Goal: Task Accomplishment & Management: Manage account settings

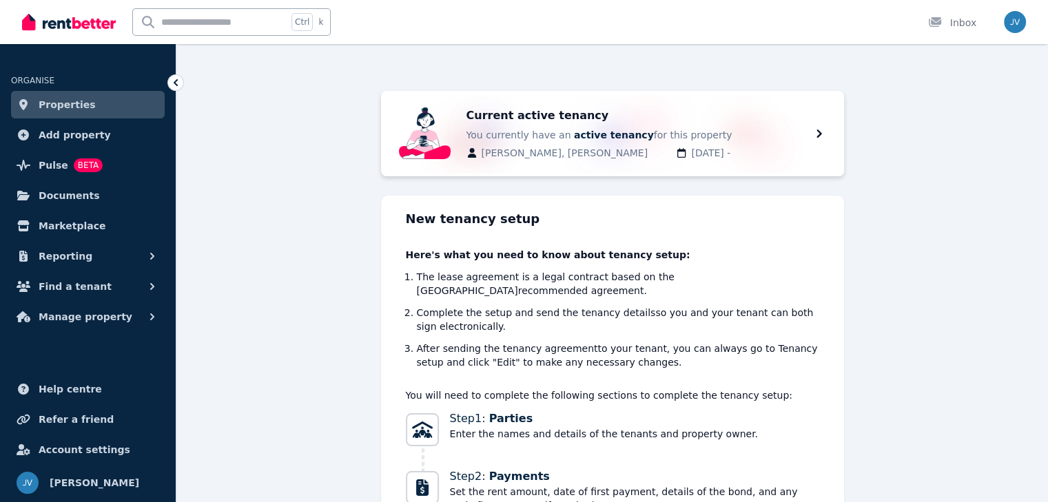
scroll to position [69, 0]
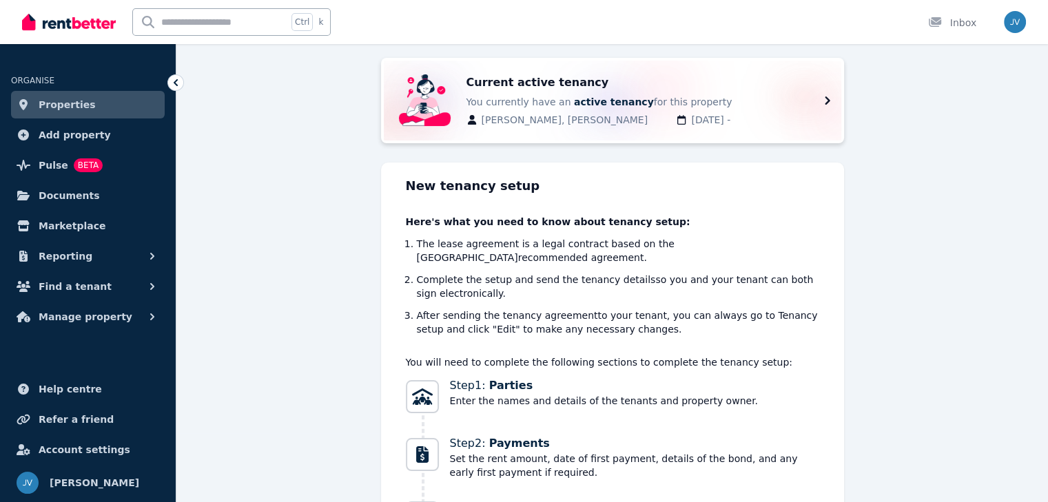
click at [811, 104] on div "Current active tenancy You currently have an active tenancy for this property […" at bounding box center [646, 100] width 361 height 52
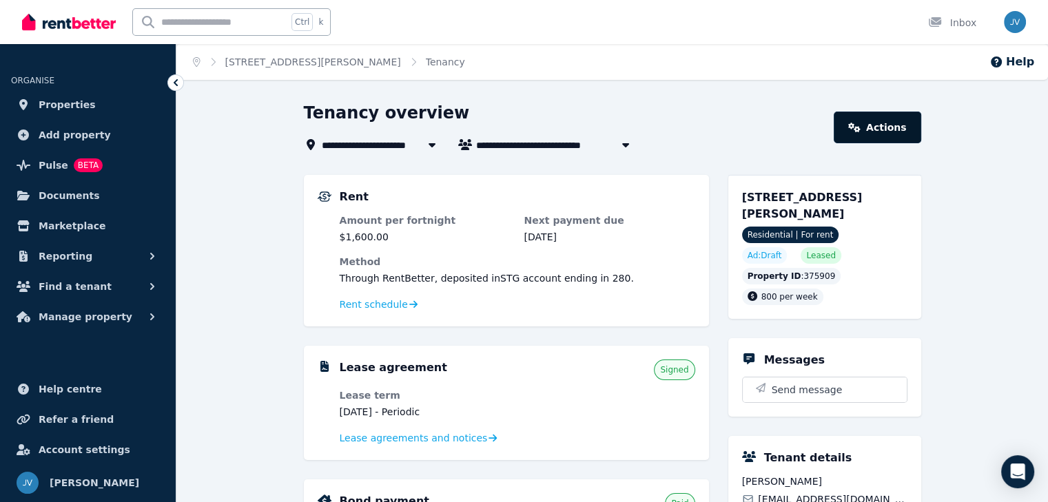
click at [879, 132] on link "Actions" at bounding box center [877, 128] width 87 height 32
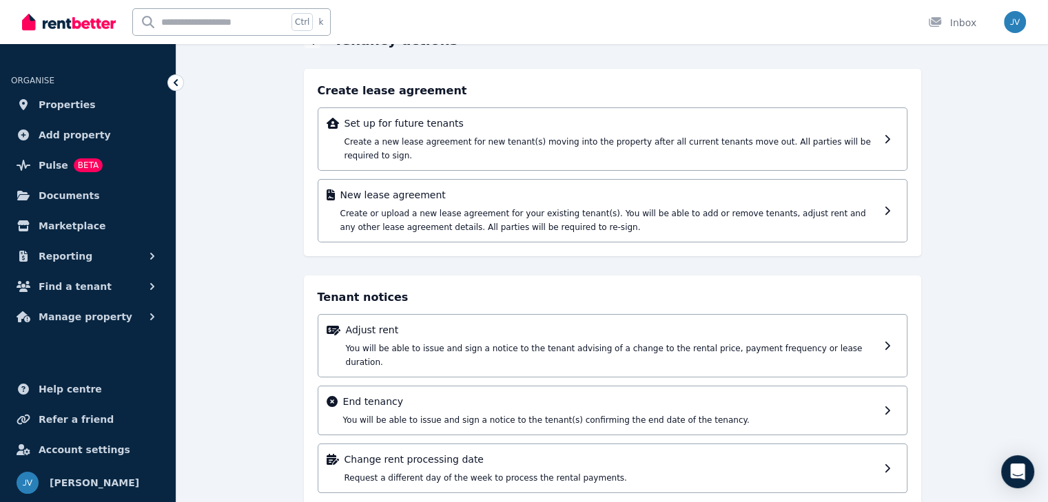
scroll to position [72, 0]
click at [493, 395] on p "End tenancy" at bounding box center [610, 402] width 535 height 14
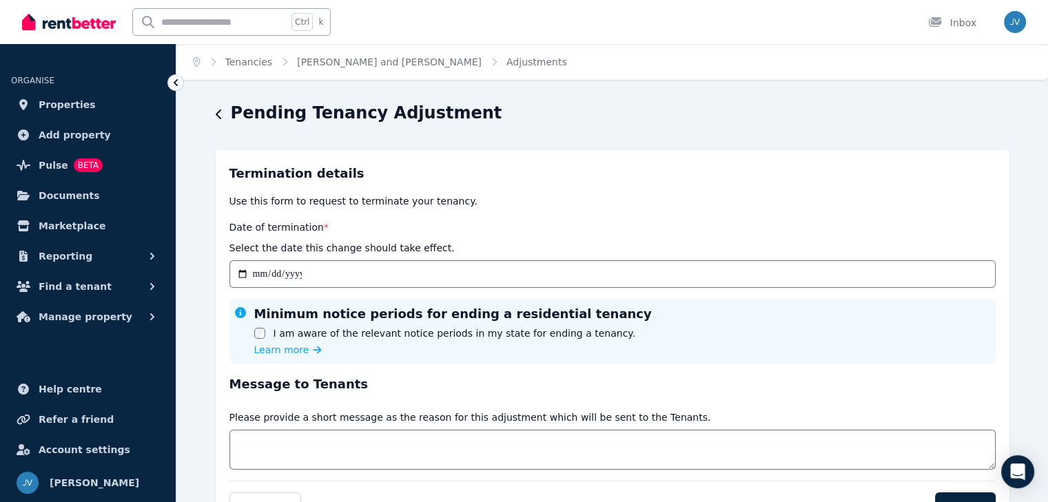
scroll to position [69, 0]
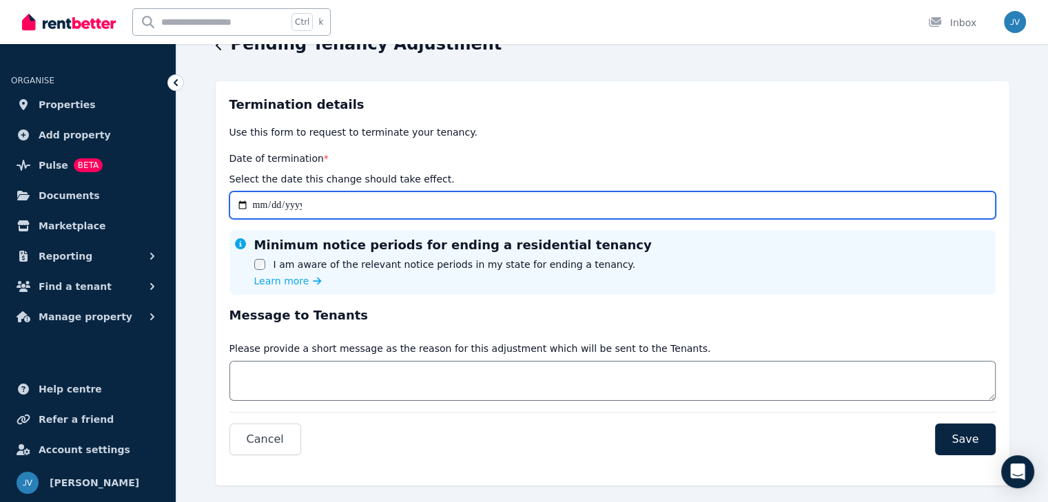
click at [276, 204] on input "Date of termination *" at bounding box center [612, 206] width 766 height 28
click at [251, 209] on input "Date of termination *" at bounding box center [612, 206] width 766 height 28
click at [256, 205] on input "Date of termination *" at bounding box center [612, 206] width 766 height 28
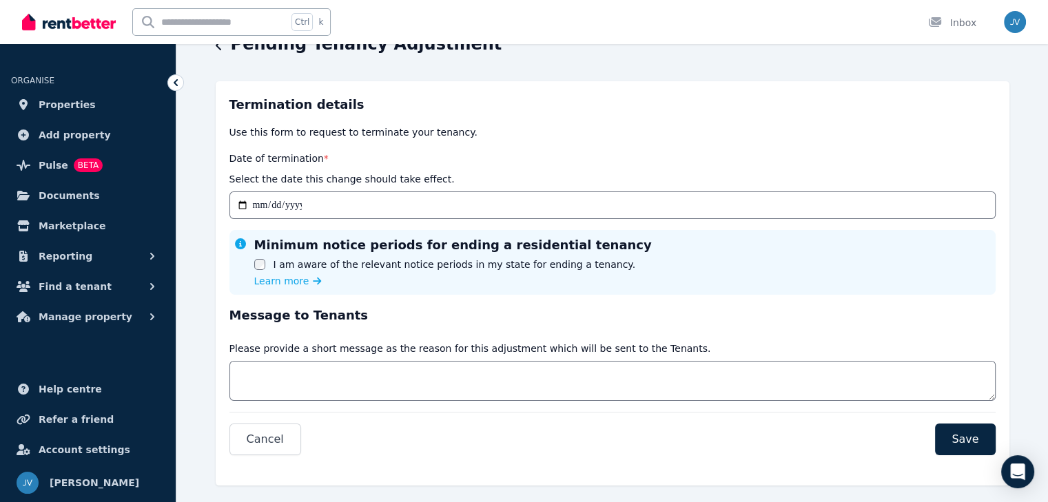
click at [265, 263] on div "I am aware of the relevant notice periods in my state for ending a tenancy." at bounding box center [453, 265] width 398 height 14
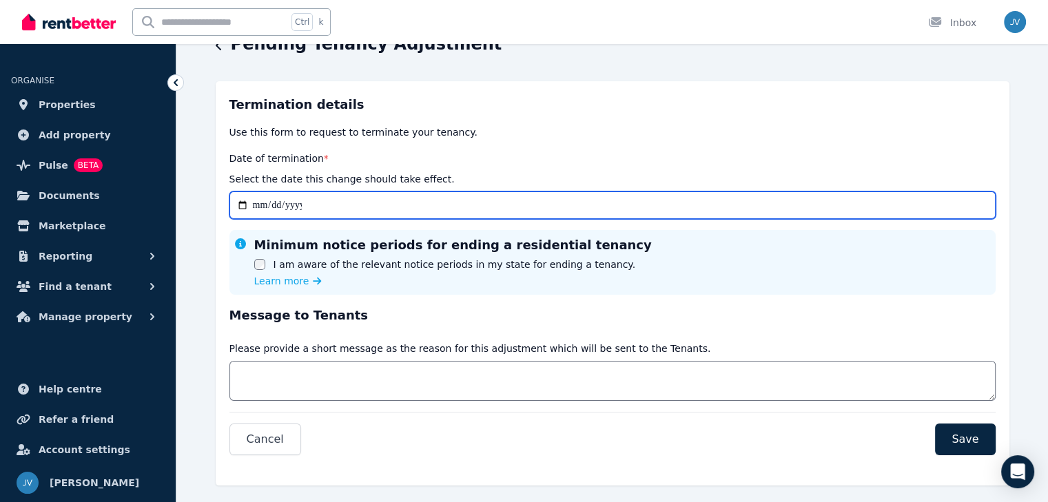
click at [256, 208] on input "Date of termination *" at bounding box center [612, 206] width 766 height 28
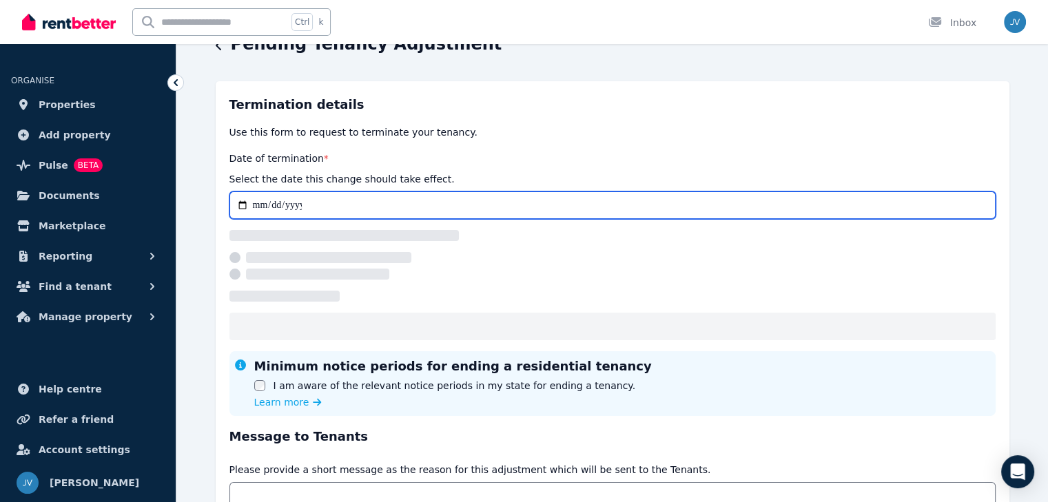
type input "**********"
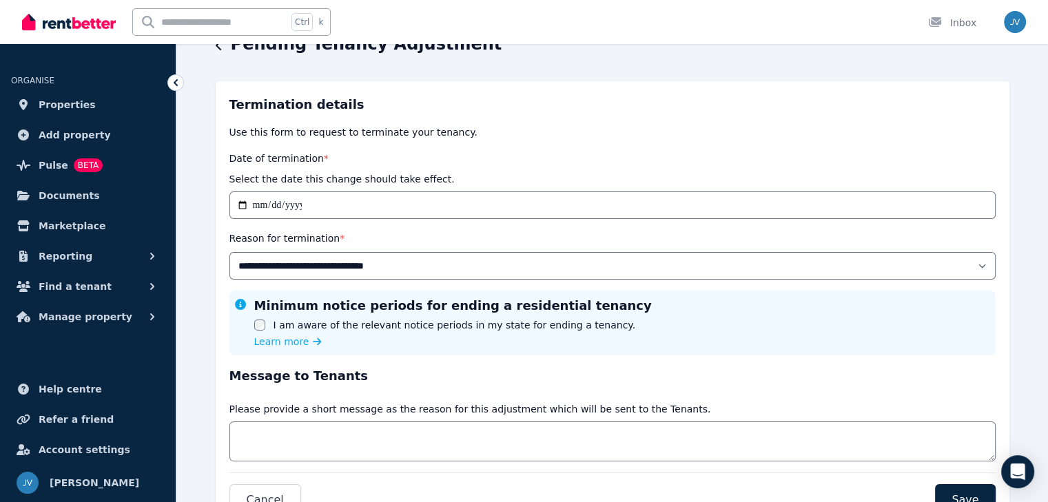
click at [212, 231] on div "**********" at bounding box center [612, 309] width 872 height 552
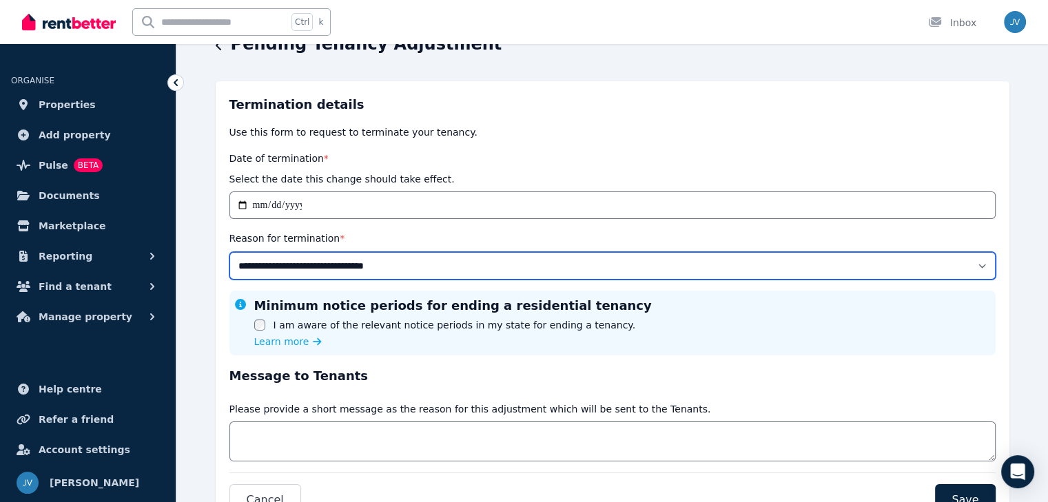
click at [282, 256] on select "**********" at bounding box center [612, 266] width 766 height 28
select select "**********"
click at [229, 252] on select "**********" at bounding box center [612, 266] width 766 height 28
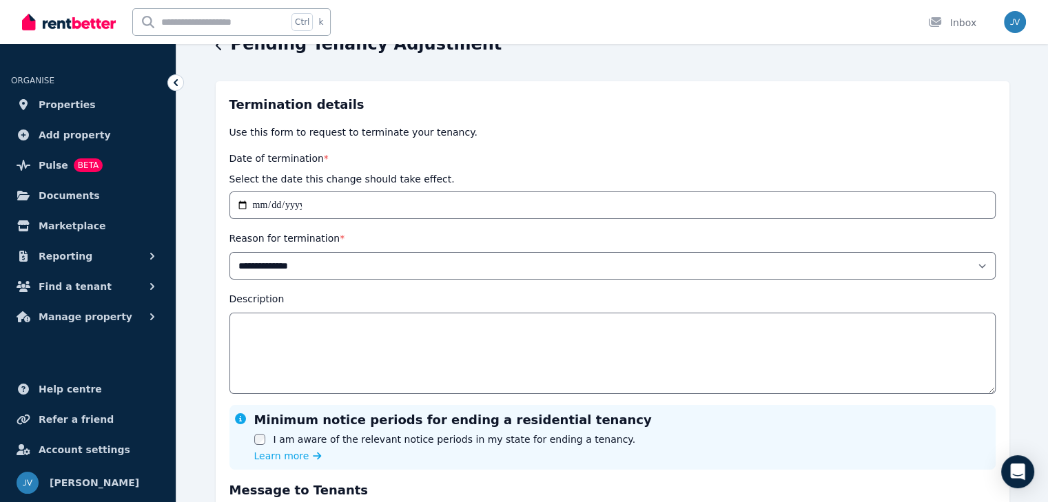
click at [211, 314] on div "**********" at bounding box center [612, 366] width 872 height 666
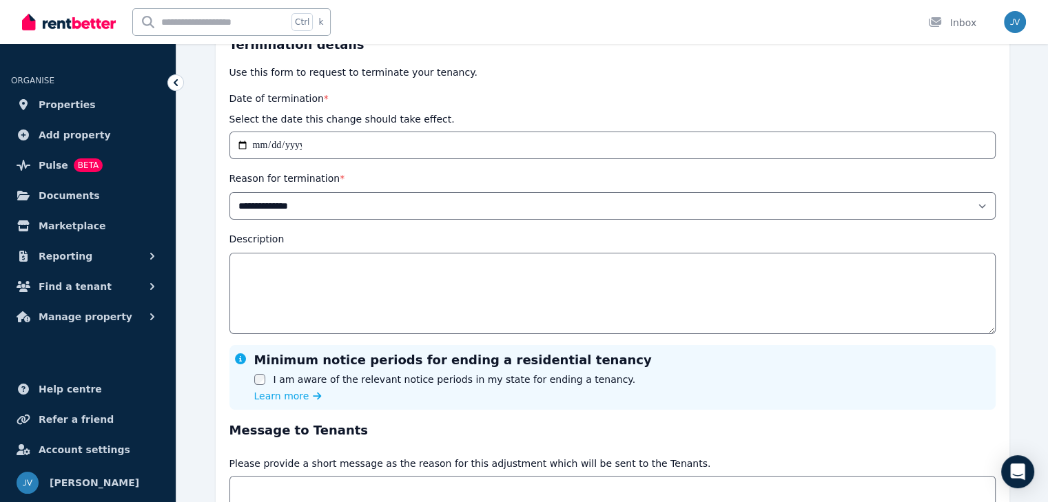
scroll to position [138, 0]
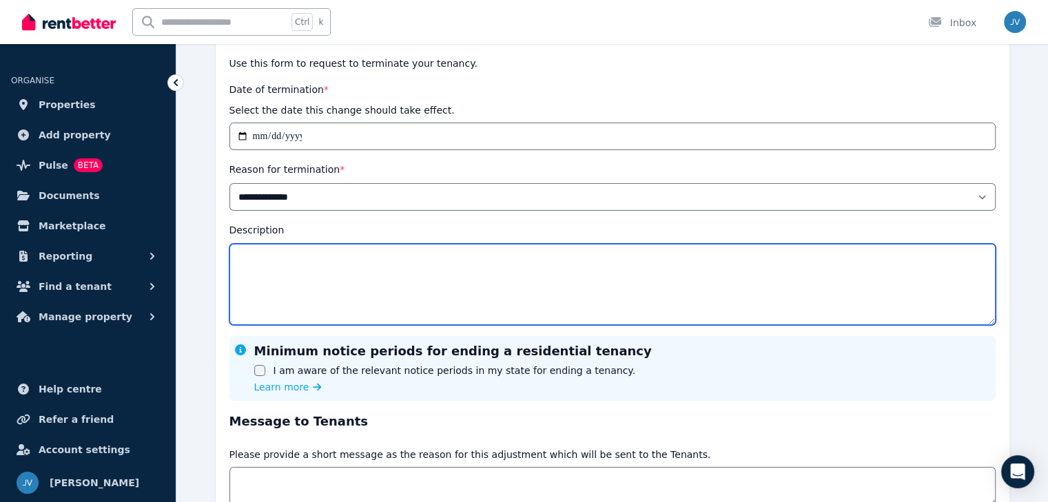
click at [283, 269] on textarea "Description" at bounding box center [612, 284] width 766 height 81
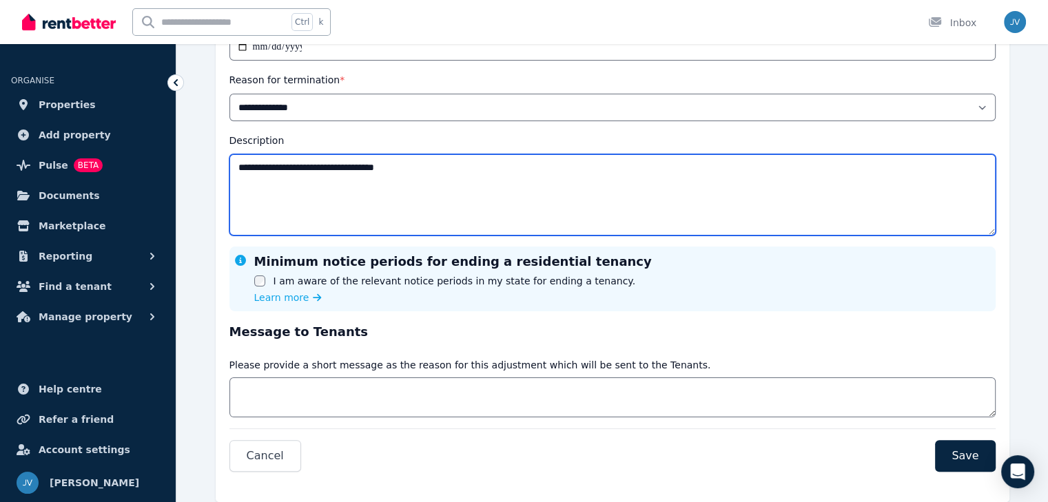
scroll to position [195, 0]
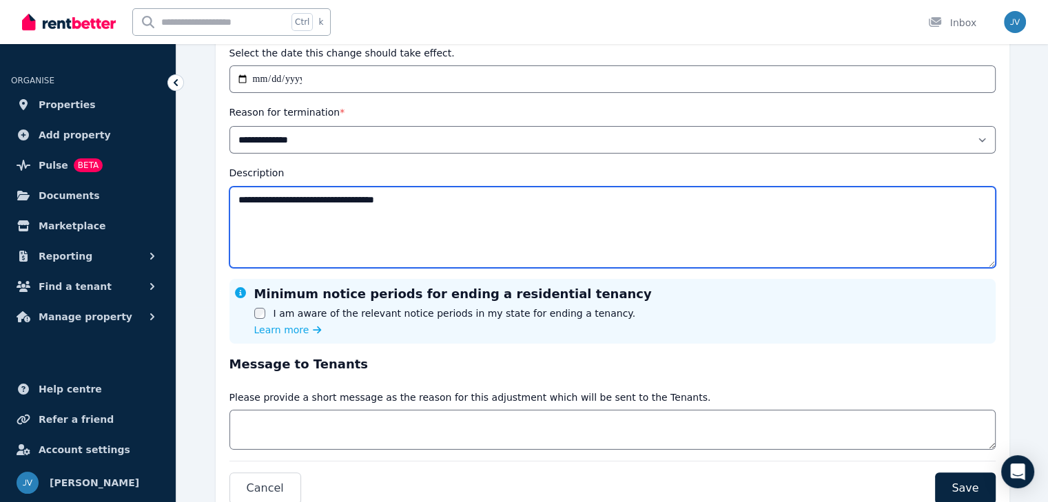
type textarea "**********"
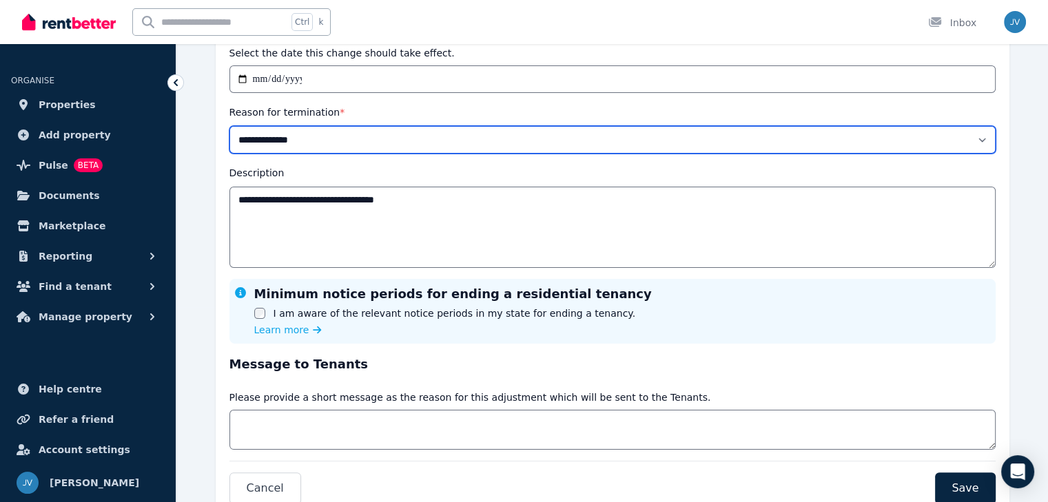
click at [294, 142] on select "**********" at bounding box center [612, 140] width 766 height 28
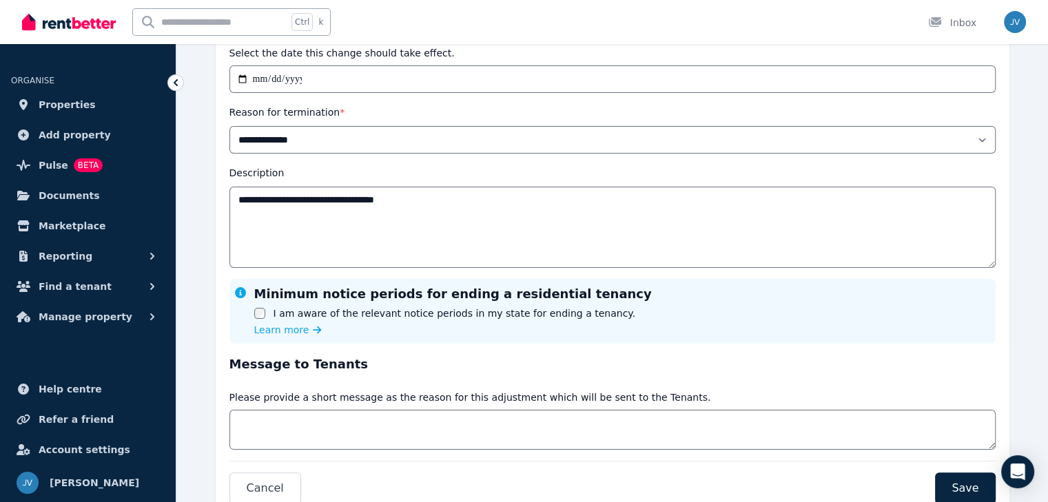
click at [379, 373] on div "Message to Tenants Message Please provide a short message as the reason for thi…" at bounding box center [612, 402] width 766 height 95
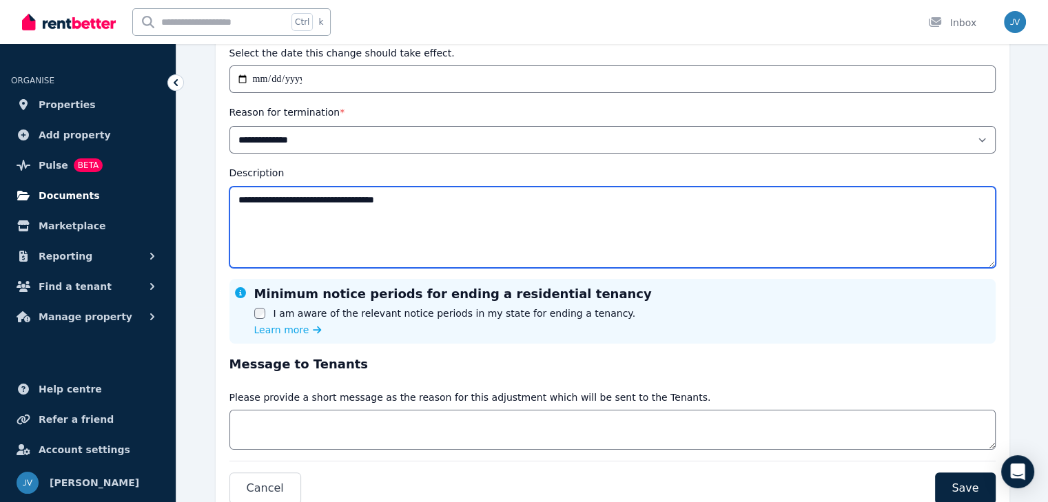
drag, startPoint x: 435, startPoint y: 203, endPoint x: 150, endPoint y: 203, distance: 285.3
click at [150, 203] on div "**********" at bounding box center [524, 56] width 1048 height 502
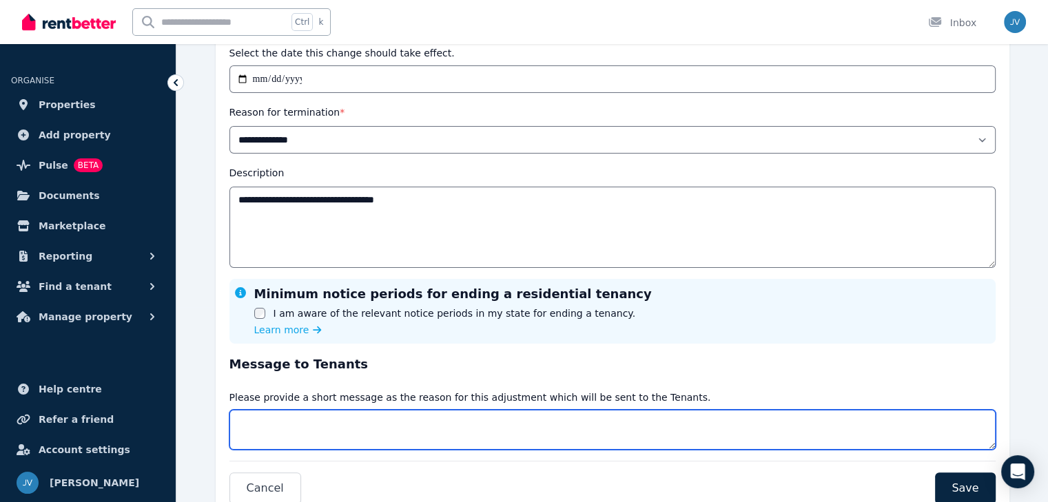
click at [265, 439] on textarea "Message" at bounding box center [612, 430] width 766 height 40
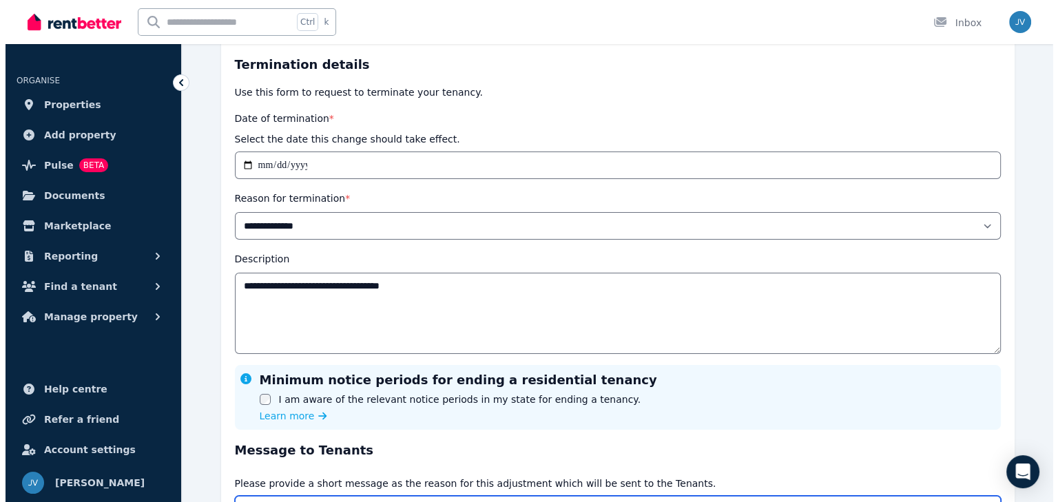
scroll to position [264, 0]
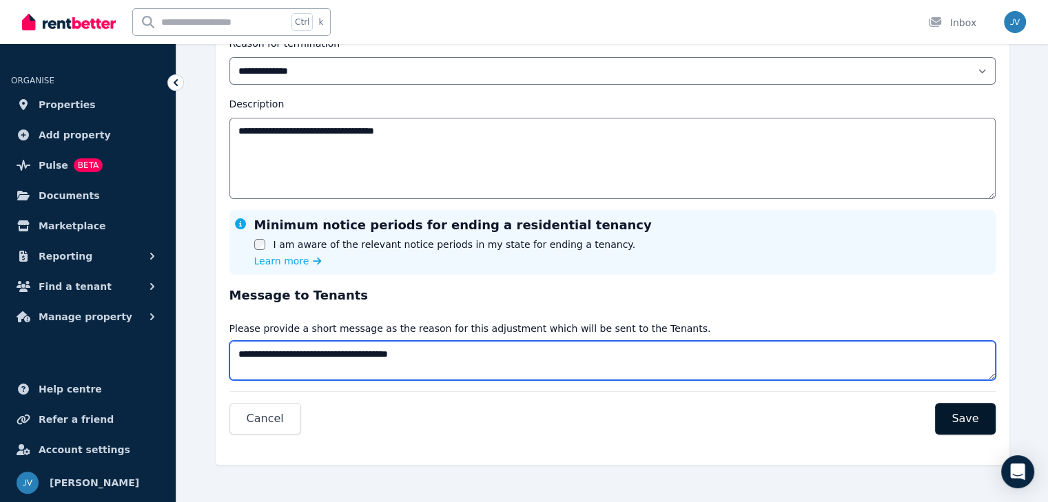
type textarea "**********"
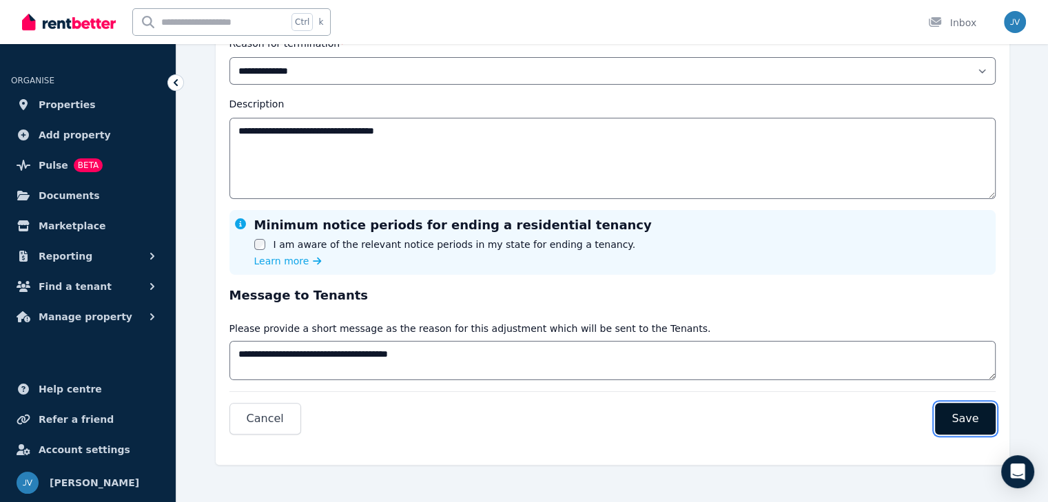
click at [966, 418] on span "Save" at bounding box center [965, 419] width 27 height 17
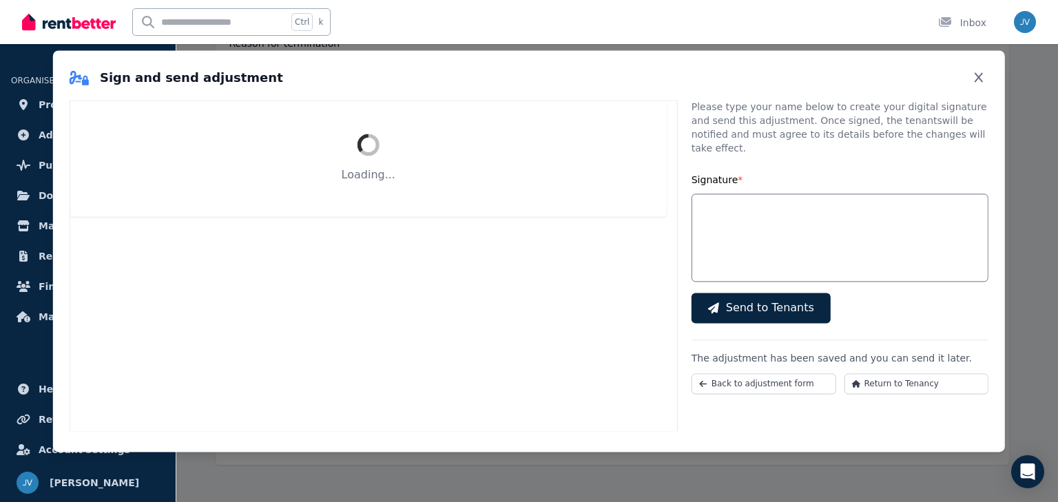
select select "**********"
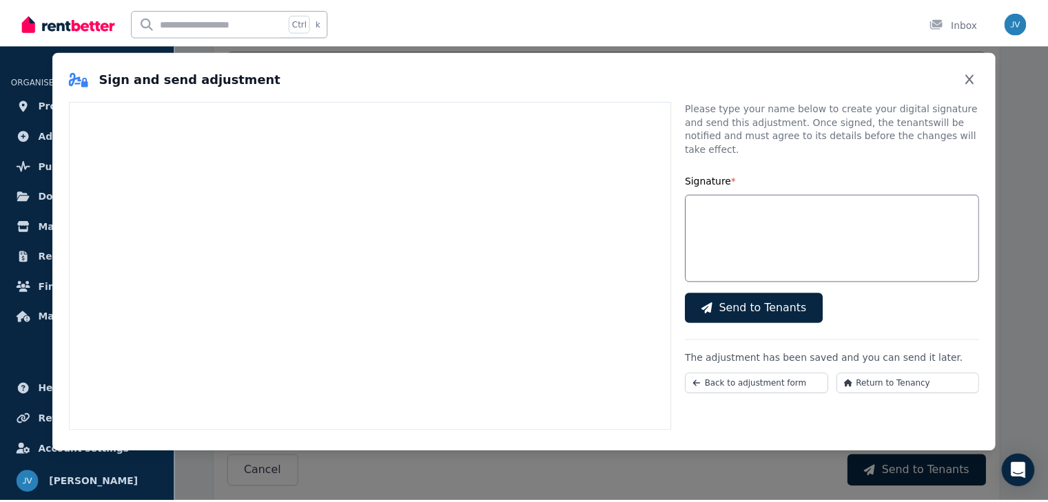
scroll to position [0, 0]
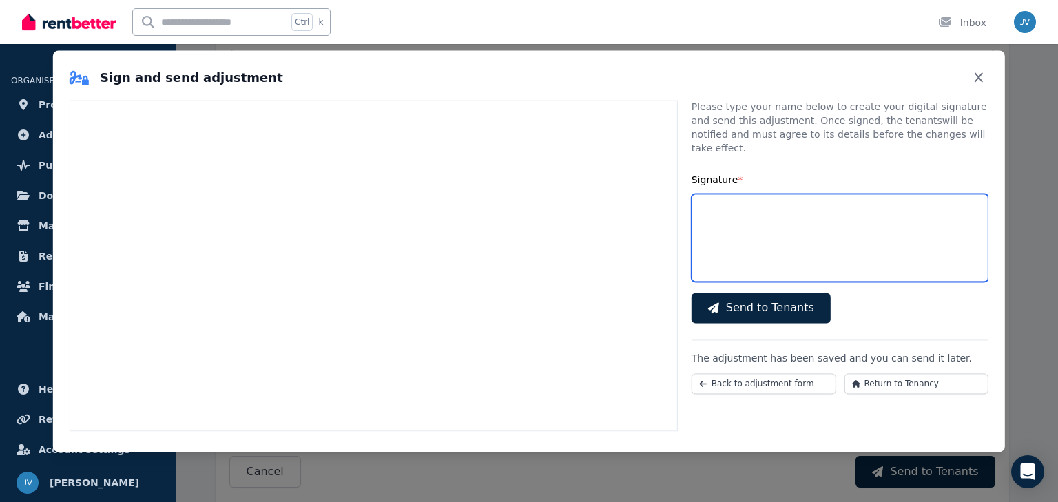
click at [726, 232] on input "Signature *" at bounding box center [840, 238] width 297 height 88
type input "********"
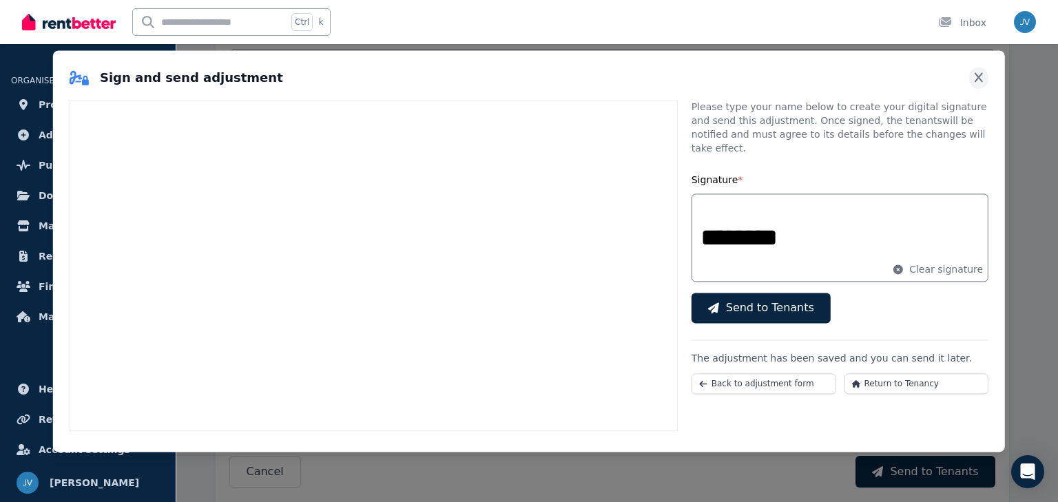
click at [978, 75] on icon "Close" at bounding box center [979, 77] width 14 height 11
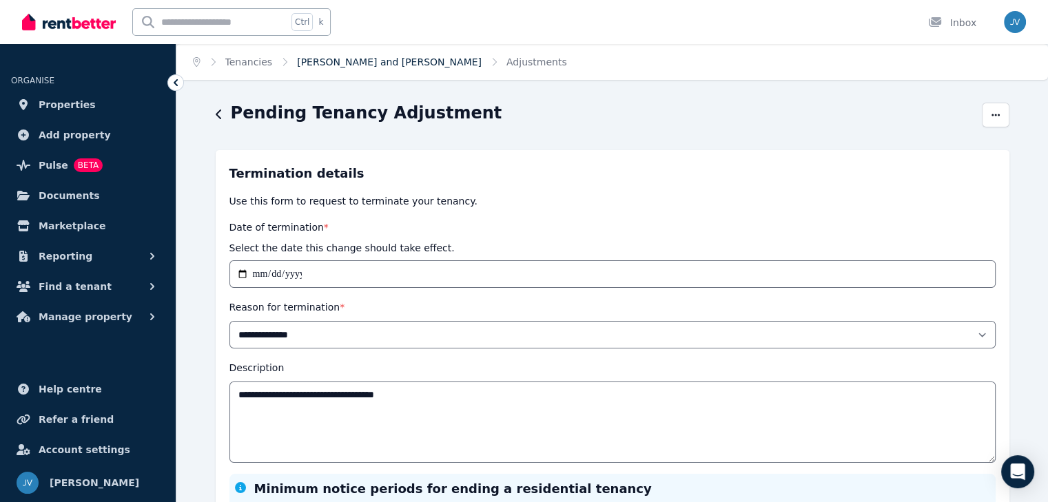
click at [347, 61] on link "Elizabeth Power and John Power" at bounding box center [389, 62] width 185 height 11
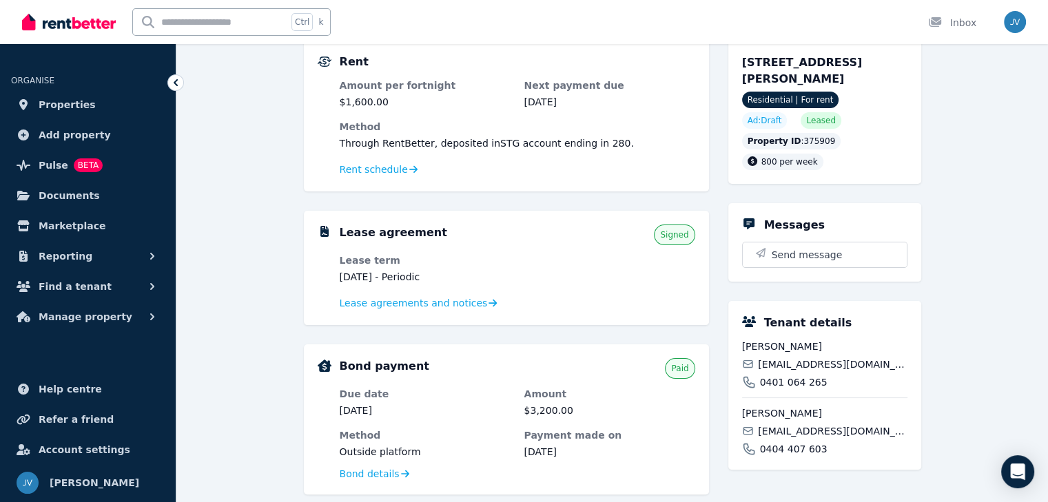
scroll to position [276, 0]
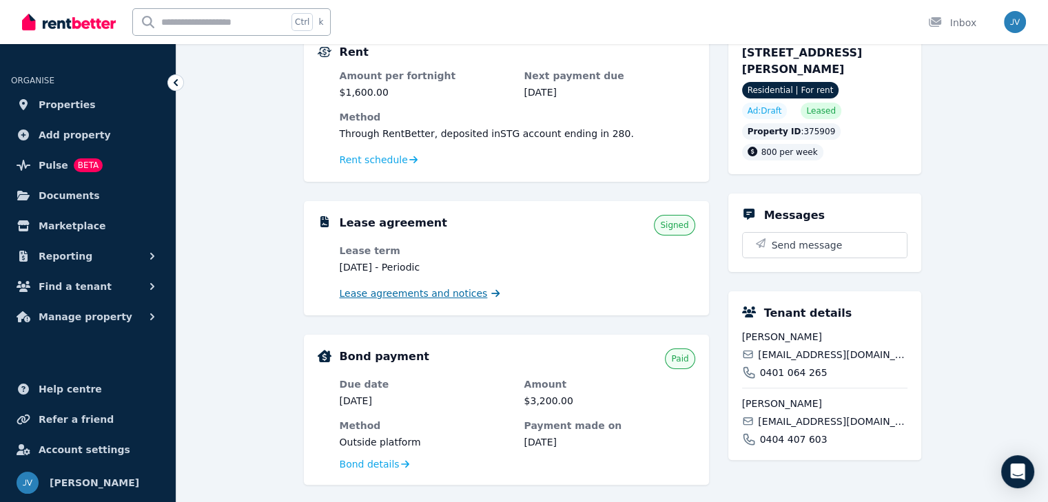
click at [390, 296] on span "Lease agreements and notices" at bounding box center [414, 294] width 148 height 14
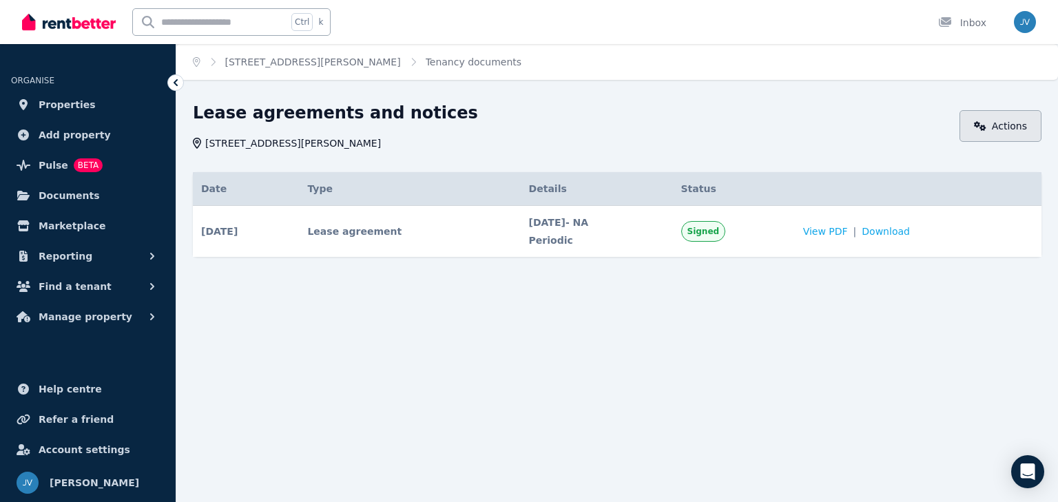
click at [985, 112] on link "Actions" at bounding box center [1001, 126] width 82 height 32
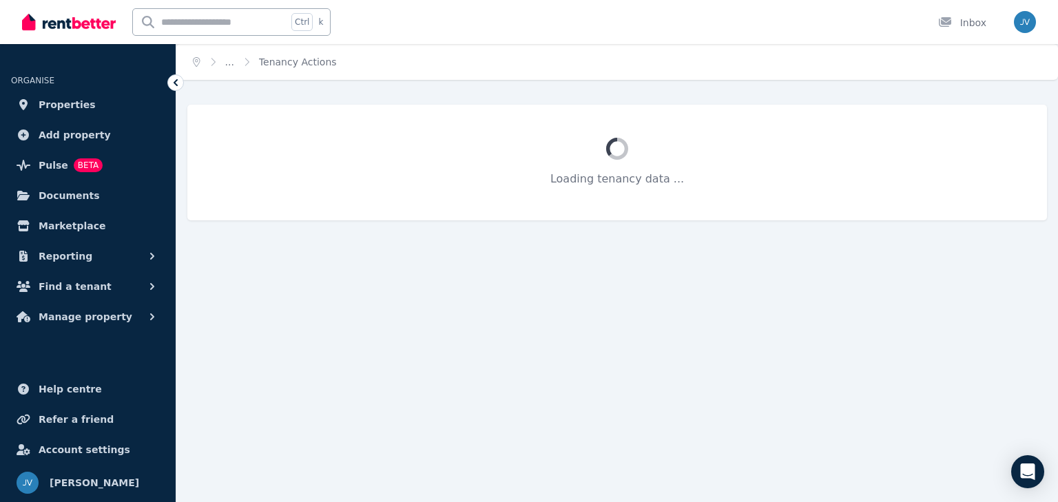
select select "**********"
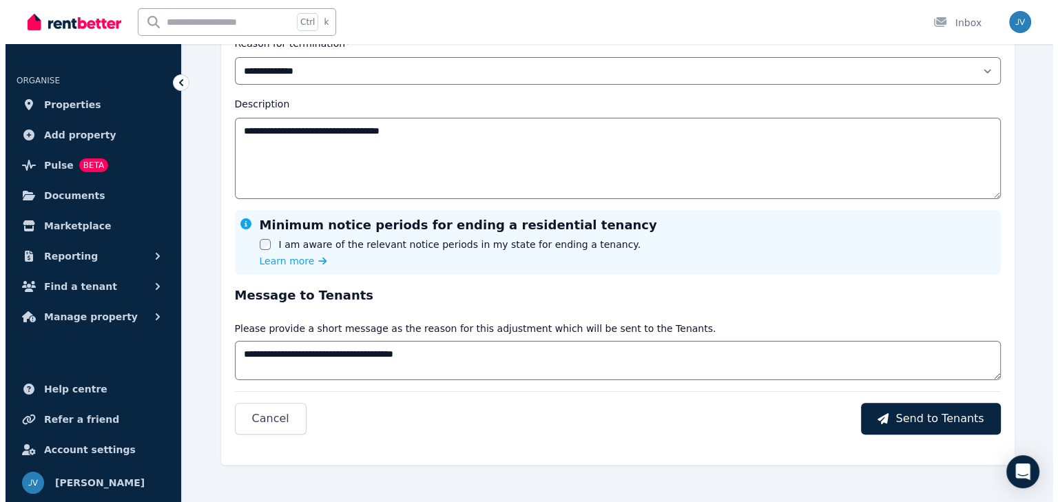
scroll to position [264, 0]
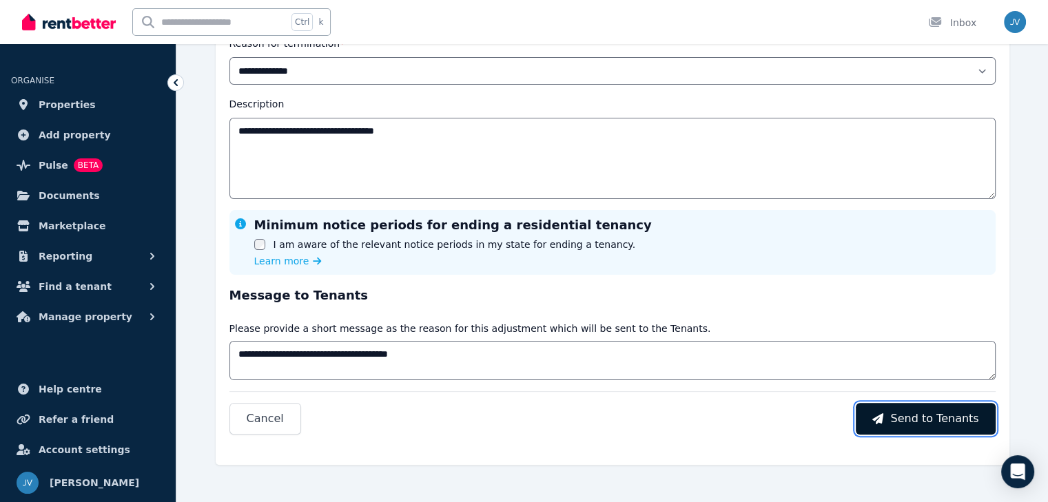
click at [943, 423] on span "Send to Tenants" at bounding box center [934, 419] width 88 height 17
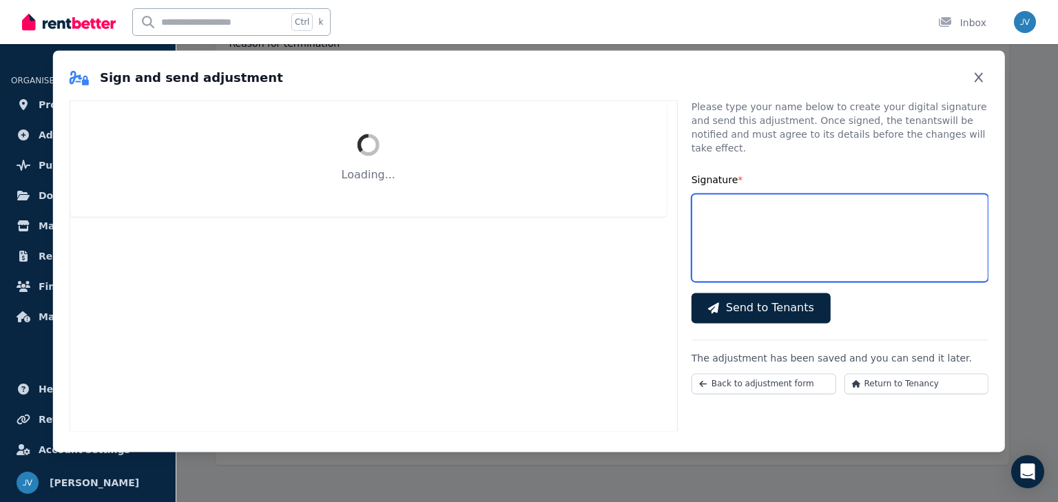
click at [747, 234] on input "Signature *" at bounding box center [840, 238] width 297 height 88
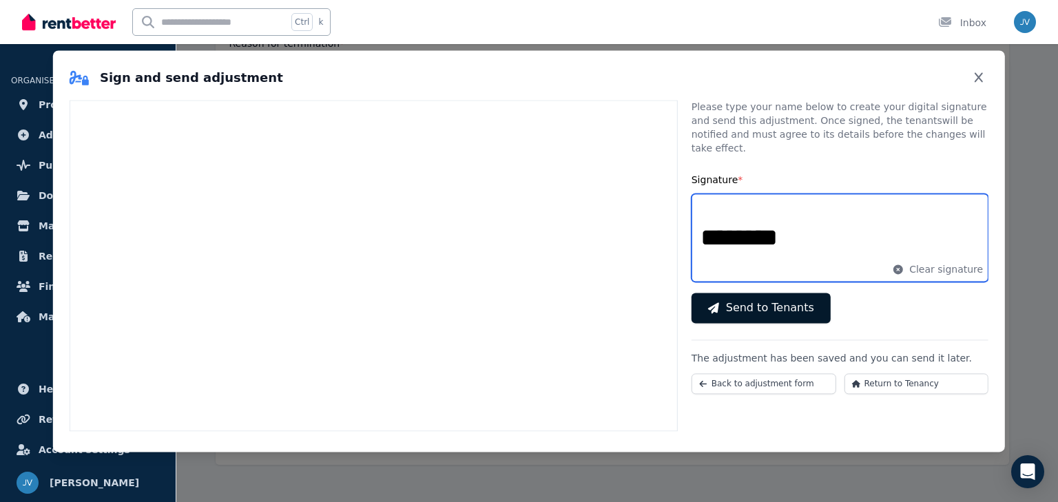
type input "********"
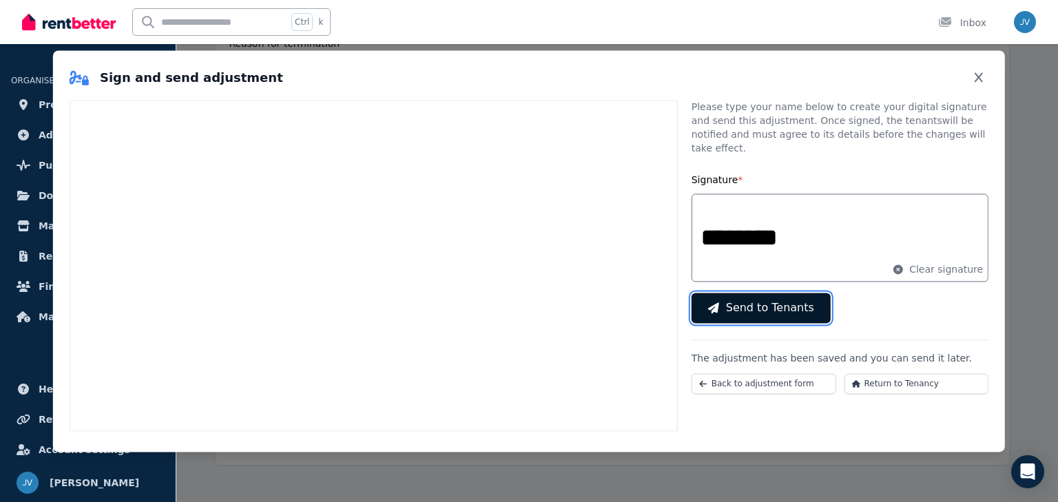
click at [709, 300] on button "Send to Tenants" at bounding box center [761, 308] width 139 height 30
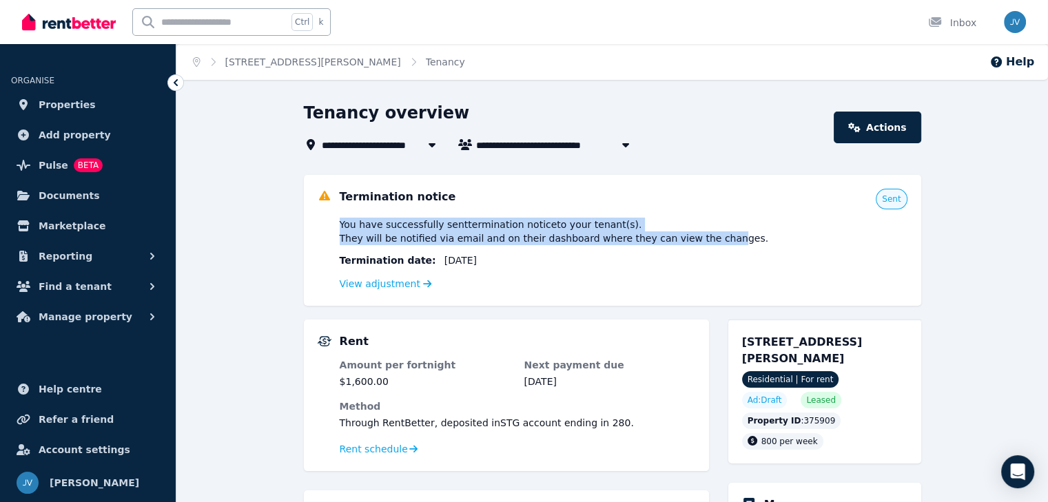
drag, startPoint x: 340, startPoint y: 220, endPoint x: 689, endPoint y: 247, distance: 350.4
click at [689, 247] on div "You have successfully sent termination notice to your tenant(s) . They will be …" at bounding box center [624, 255] width 568 height 74
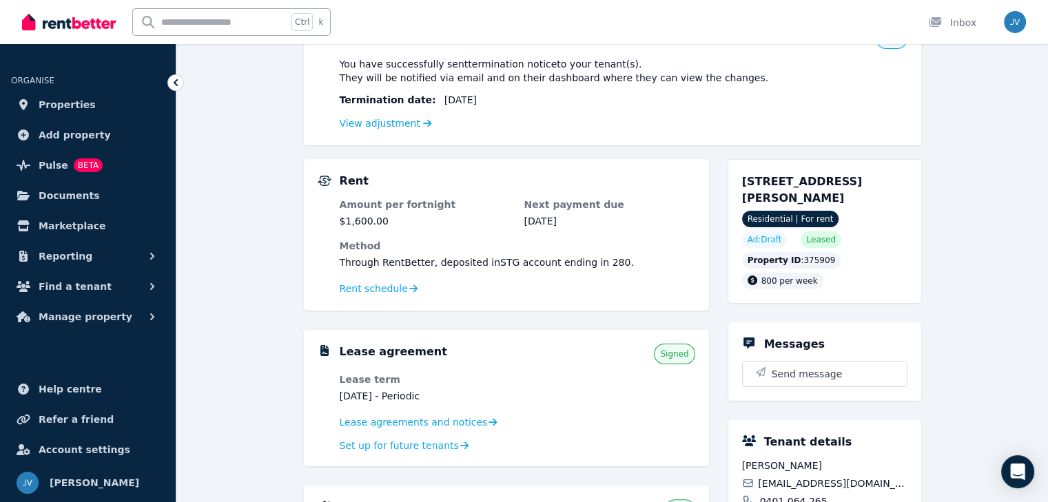
scroll to position [172, 0]
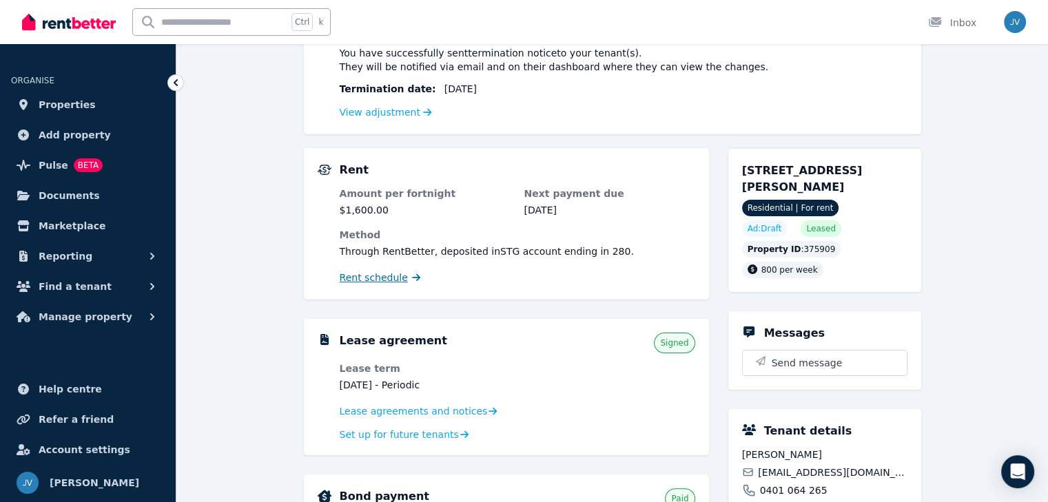
click at [362, 278] on span "Rent schedule" at bounding box center [374, 278] width 68 height 14
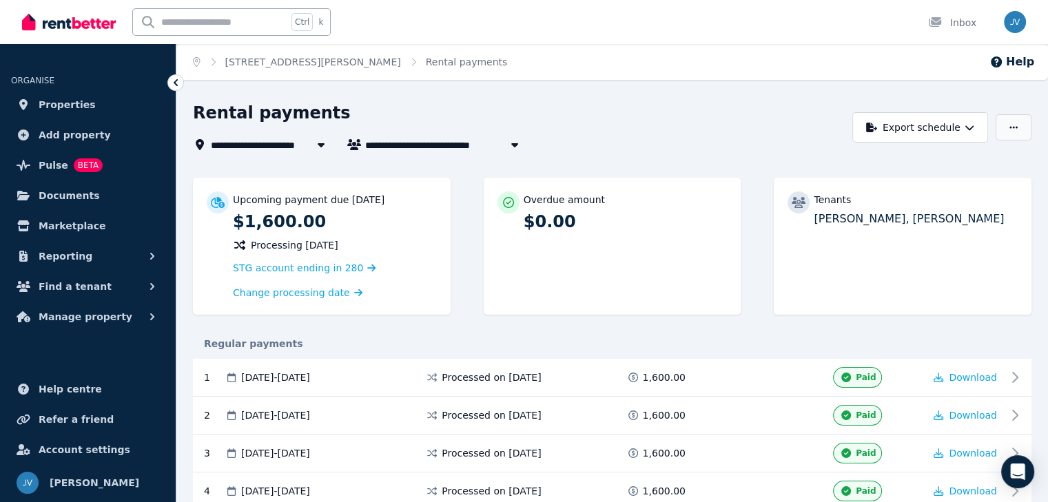
click at [1016, 129] on icon "button" at bounding box center [1013, 128] width 8 height 10
click at [938, 165] on p "Adjust Rent" at bounding box center [942, 161] width 66 height 14
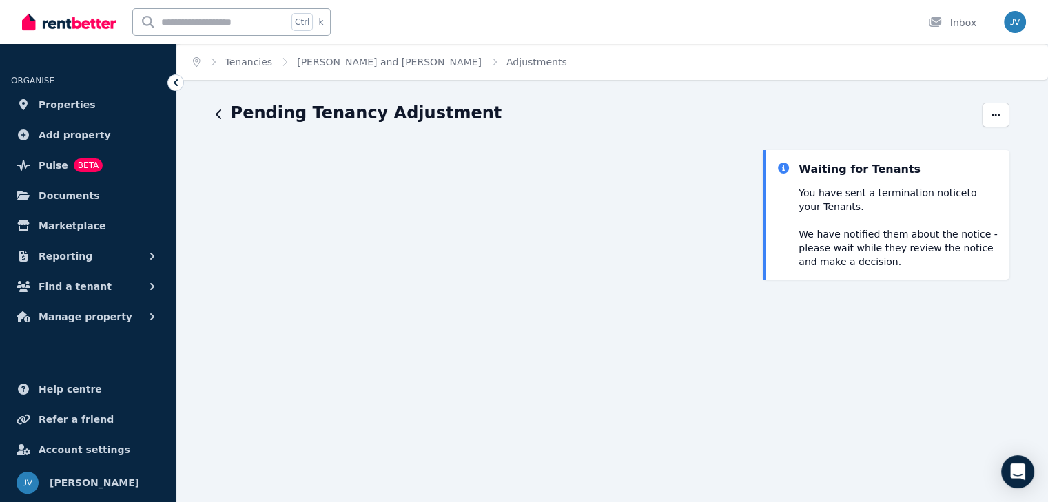
click at [223, 109] on div "Pending Tenancy Adjustment" at bounding box center [595, 115] width 758 height 26
click at [219, 112] on icon "button" at bounding box center [219, 114] width 7 height 11
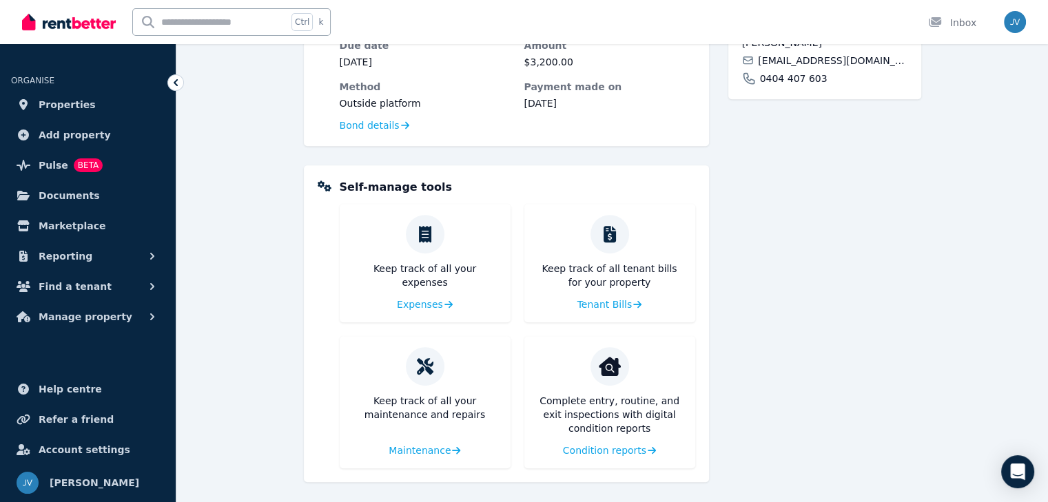
scroll to position [654, 0]
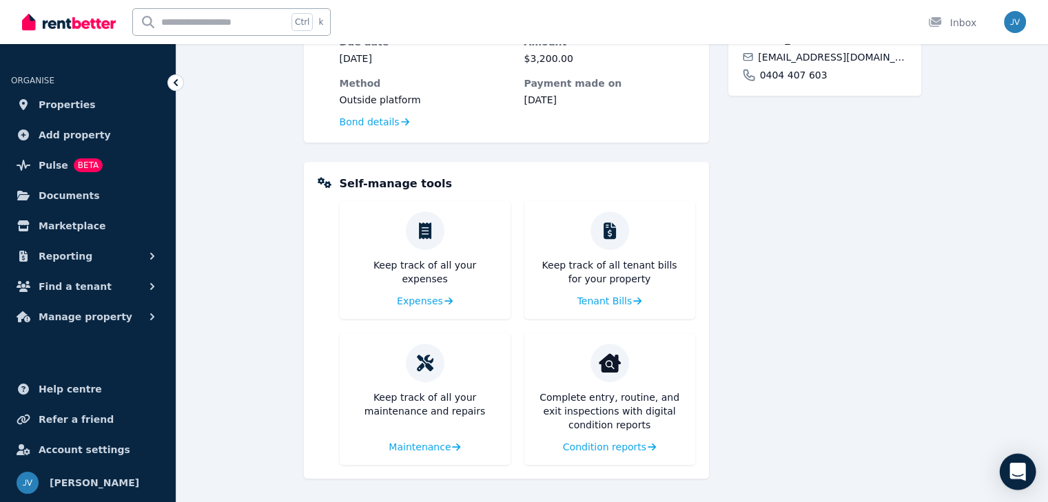
click at [1027, 466] on div "Open Intercom Messenger" at bounding box center [1018, 472] width 37 height 37
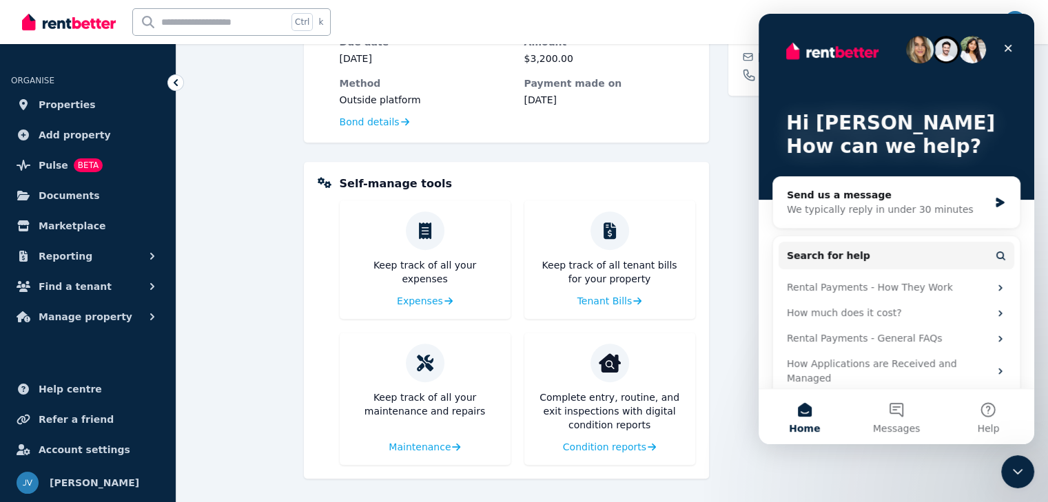
scroll to position [0, 0]
click at [926, 210] on div "We typically reply in under 30 minutes" at bounding box center [888, 210] width 202 height 14
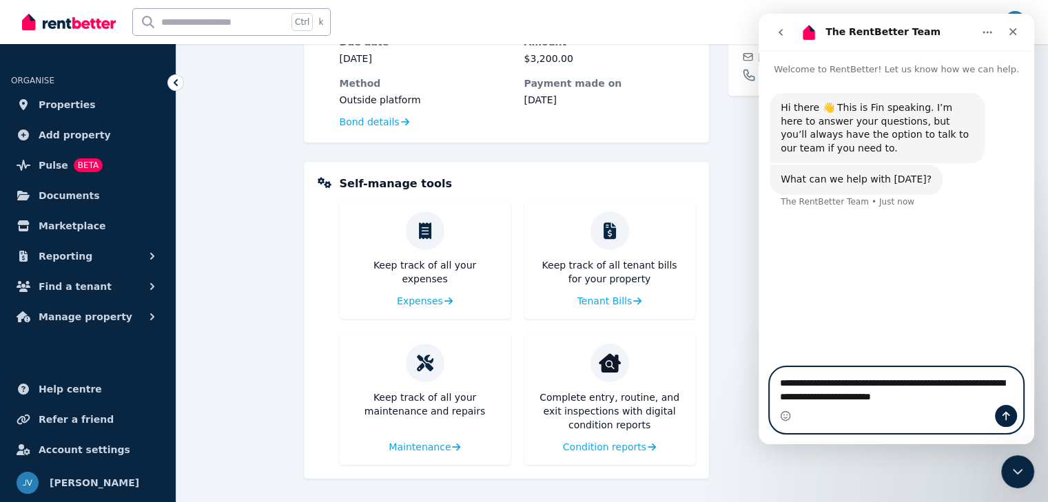
click at [957, 398] on textarea "**********" at bounding box center [896, 386] width 252 height 37
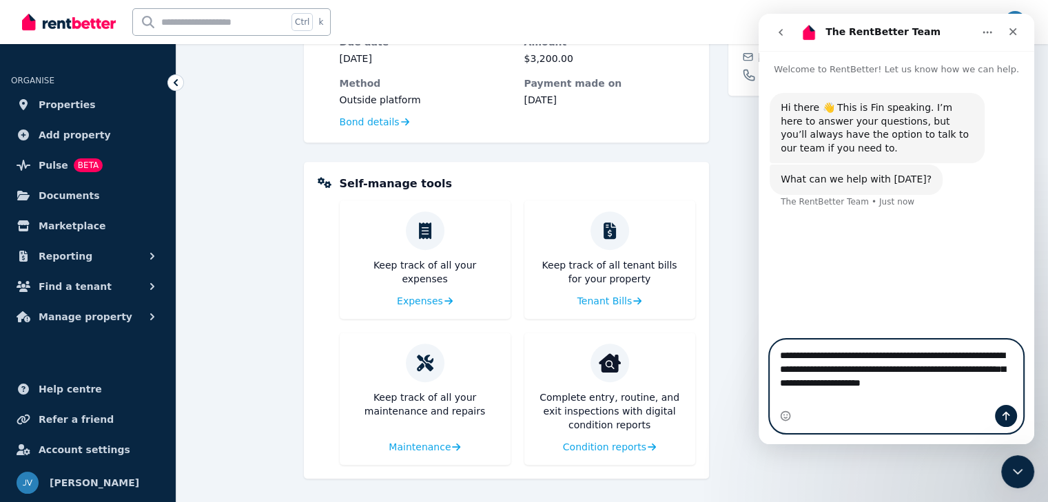
type textarea "**********"
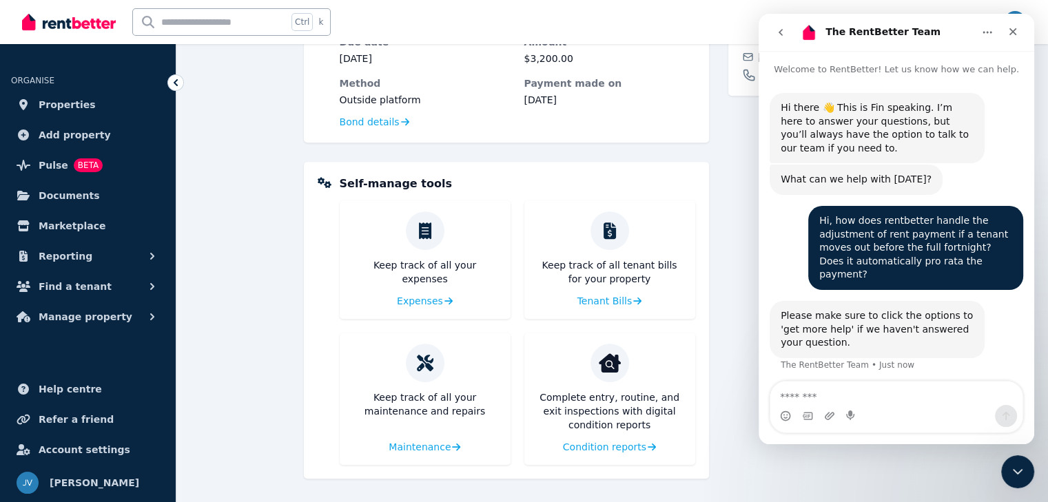
scroll to position [36, 0]
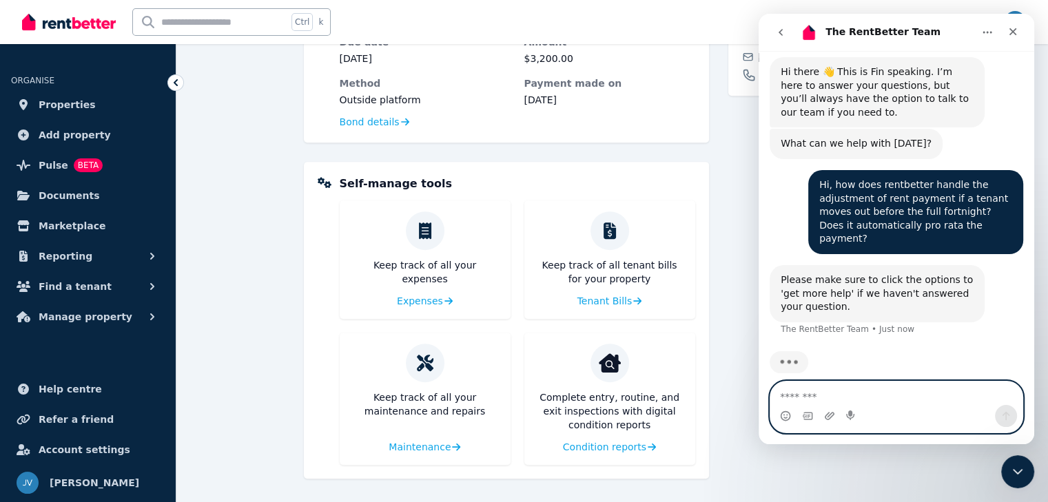
click at [879, 382] on textarea "Message…" at bounding box center [896, 393] width 252 height 23
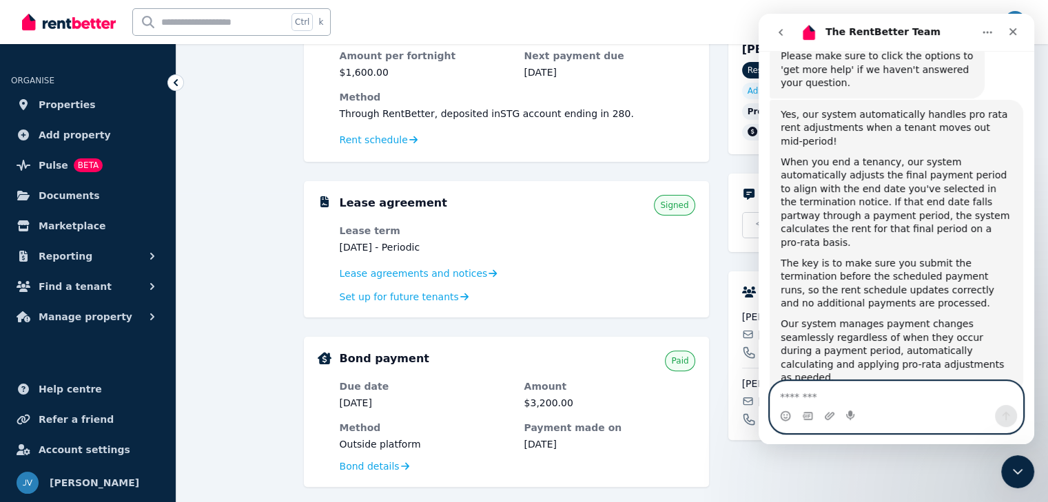
scroll to position [277, 0]
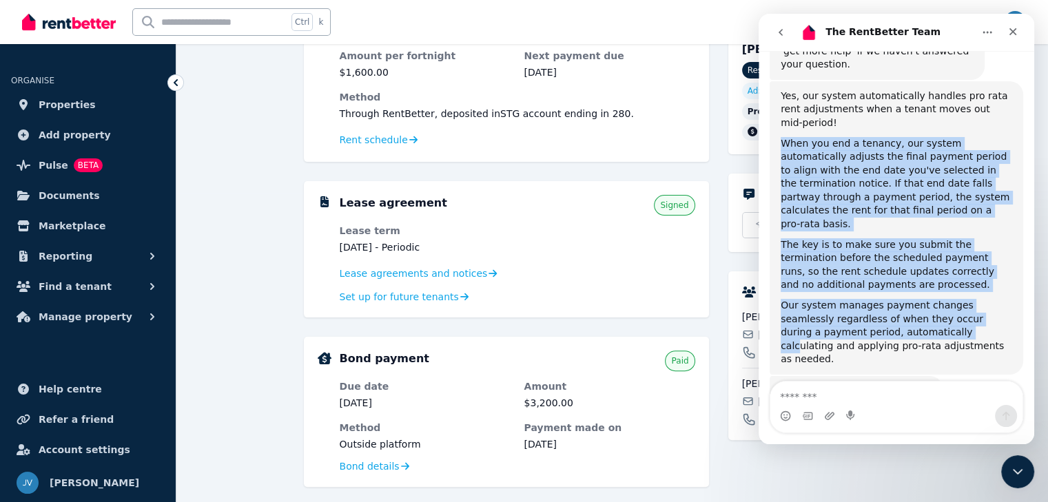
drag, startPoint x: 782, startPoint y: 116, endPoint x: 890, endPoint y: 294, distance: 207.1
click at [890, 294] on div "Yes, our system automatically handles pro rata rent adjustments when a tenant m…" at bounding box center [897, 228] width 232 height 277
click at [890, 299] on div "Our system manages payment changes seamlessly regardless of when they occur dur…" at bounding box center [897, 333] width 232 height 68
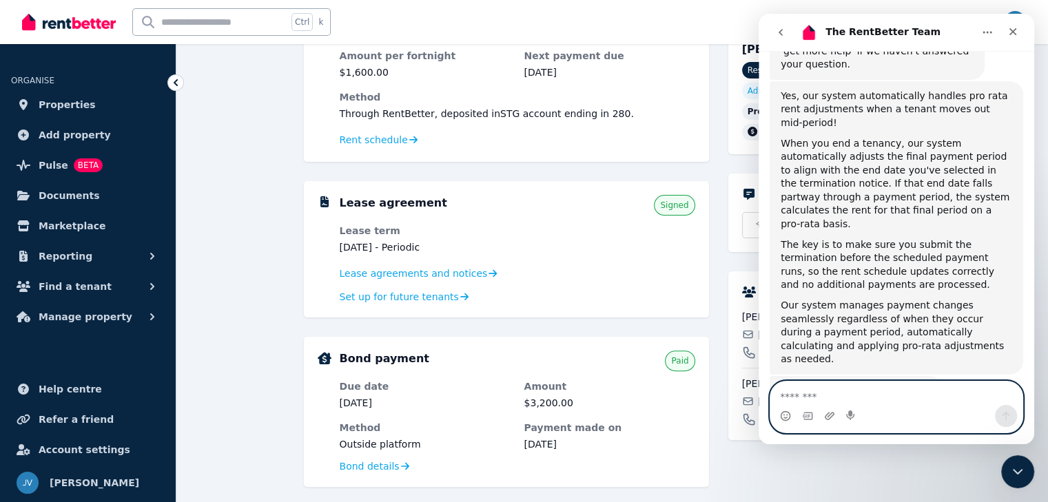
click at [861, 404] on textarea "Message…" at bounding box center [896, 393] width 252 height 23
type textarea "*"
type textarea "**********"
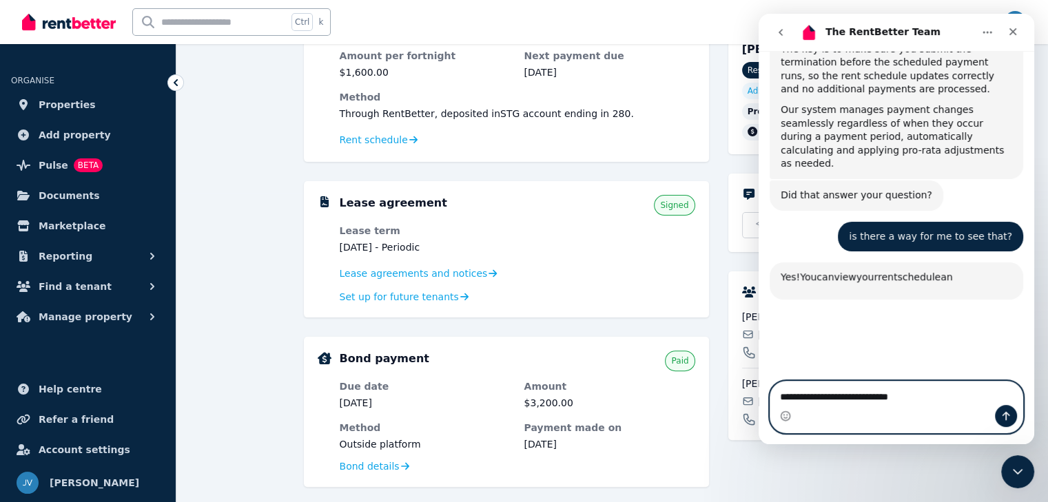
scroll to position [594, 0]
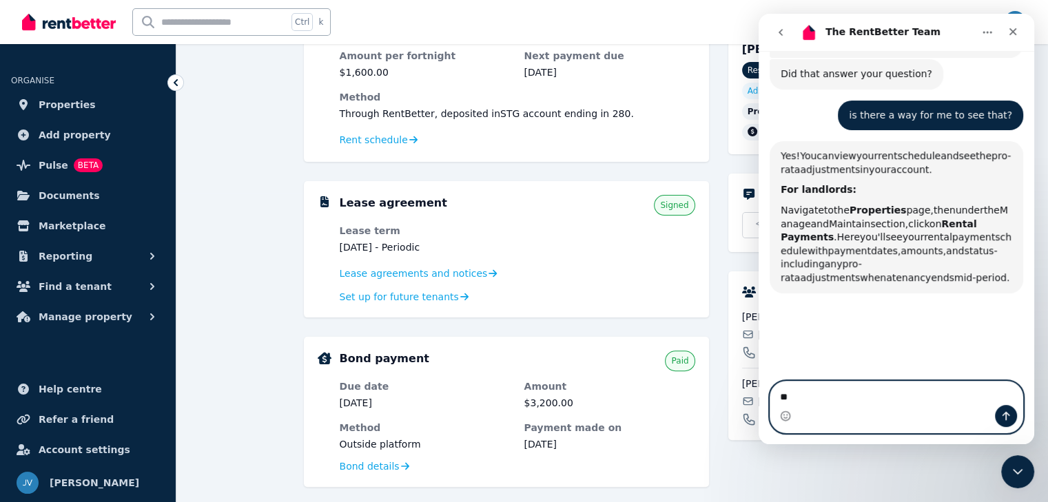
type textarea "*"
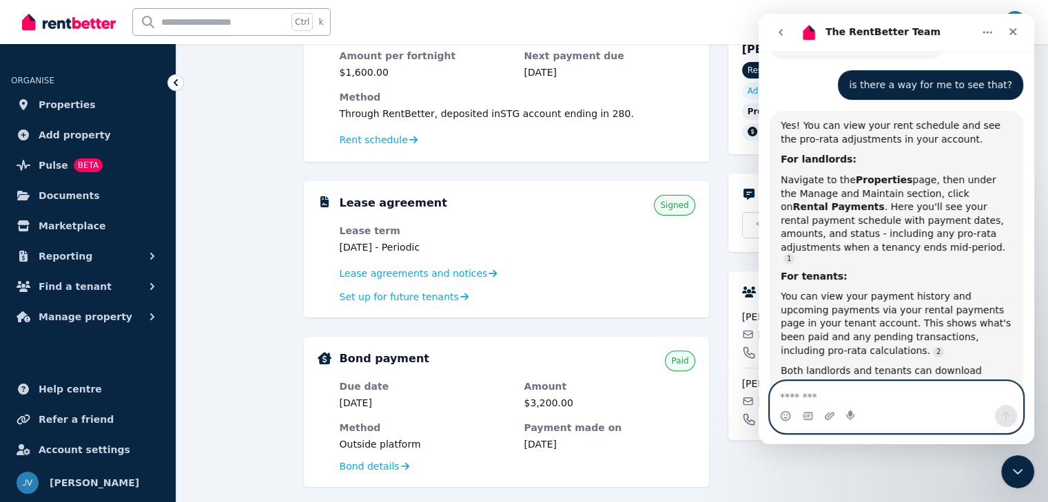
scroll to position [655, 0]
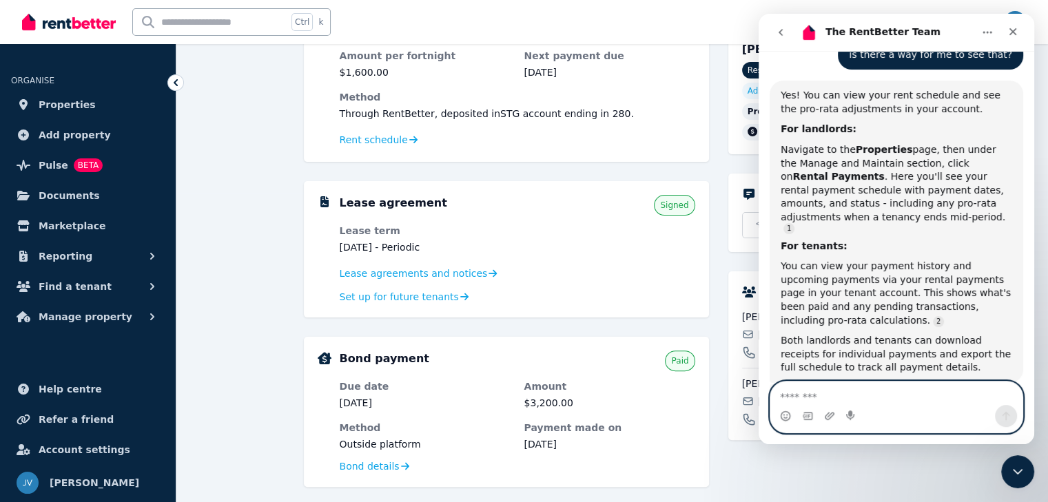
click at [905, 386] on textarea "Message…" at bounding box center [896, 393] width 252 height 23
type textarea "***"
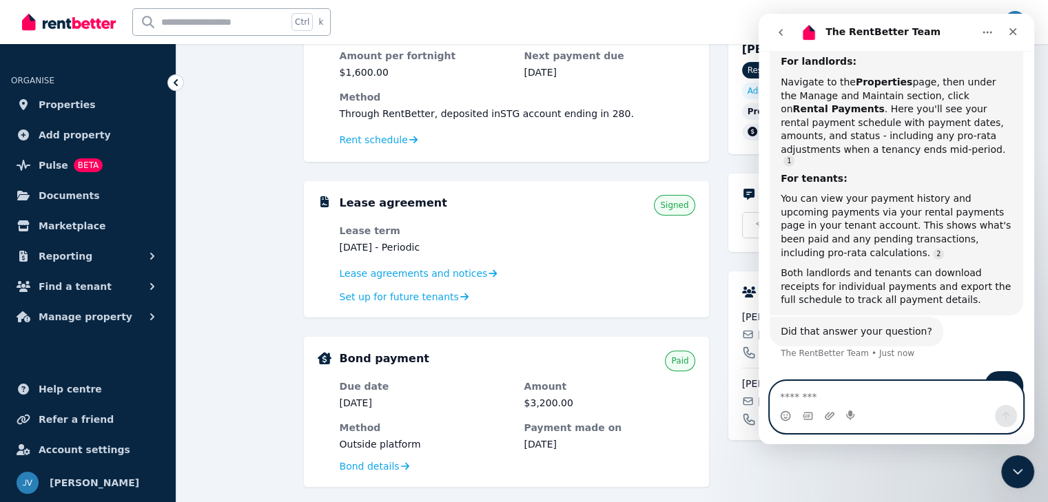
scroll to position [741, 0]
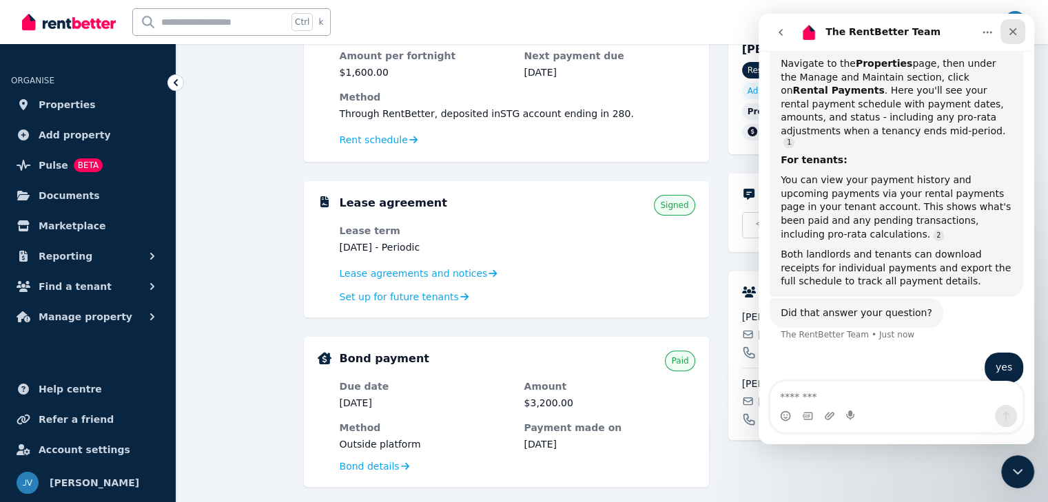
click at [1009, 28] on icon "Close" at bounding box center [1013, 32] width 8 height 8
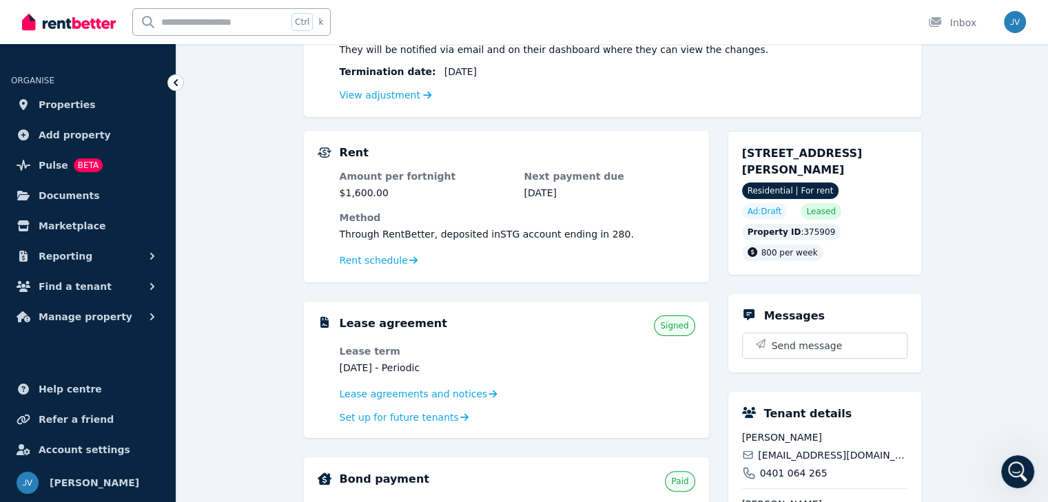
scroll to position [172, 0]
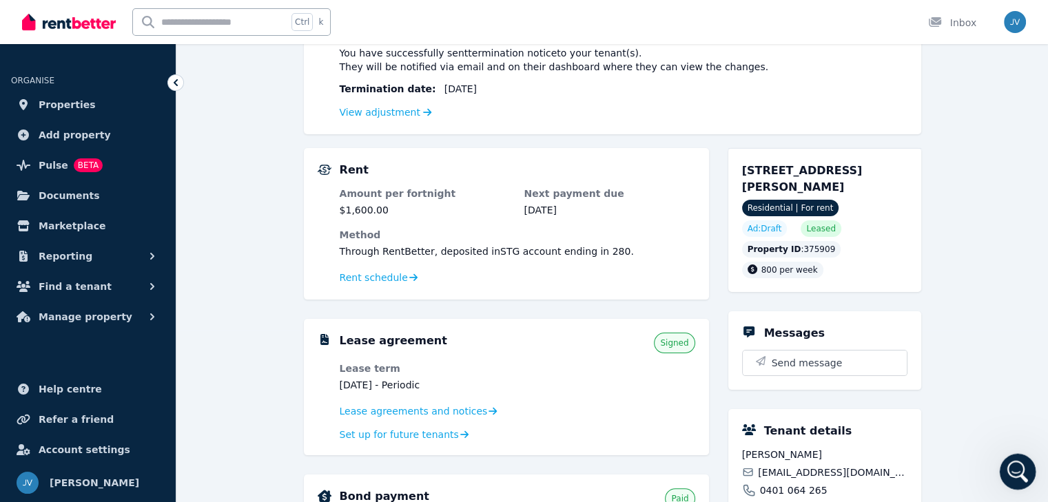
click at [1023, 467] on icon "Open Intercom Messenger" at bounding box center [1016, 470] width 23 height 23
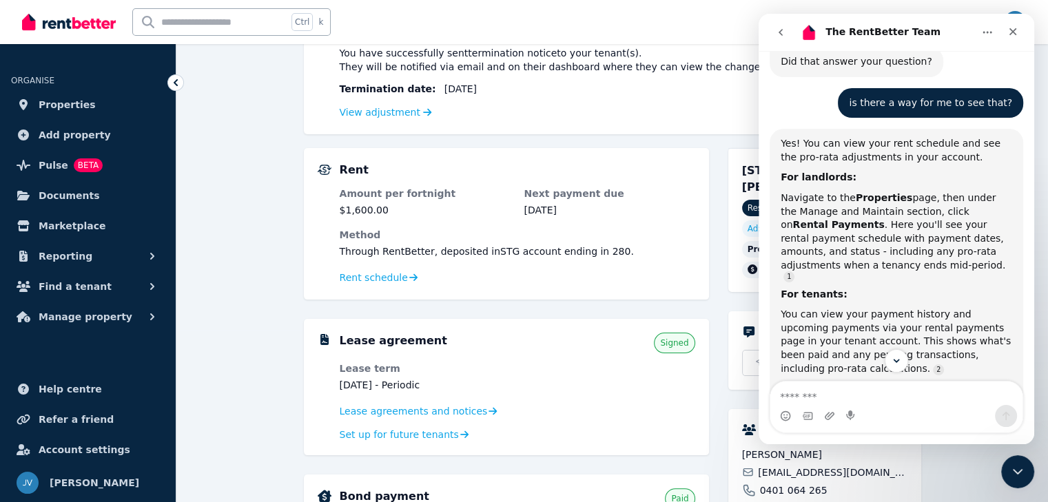
scroll to position [603, 0]
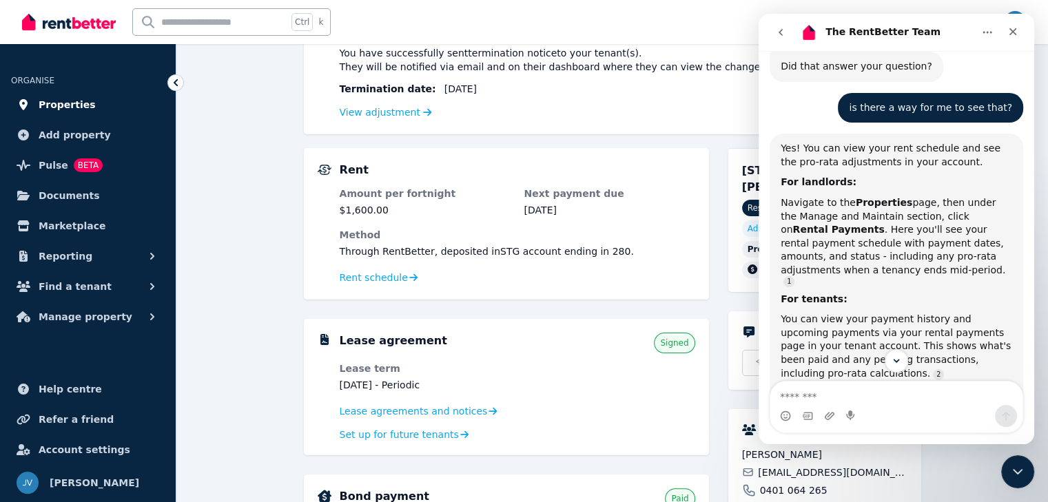
click at [62, 115] on link "Properties" at bounding box center [88, 105] width 154 height 28
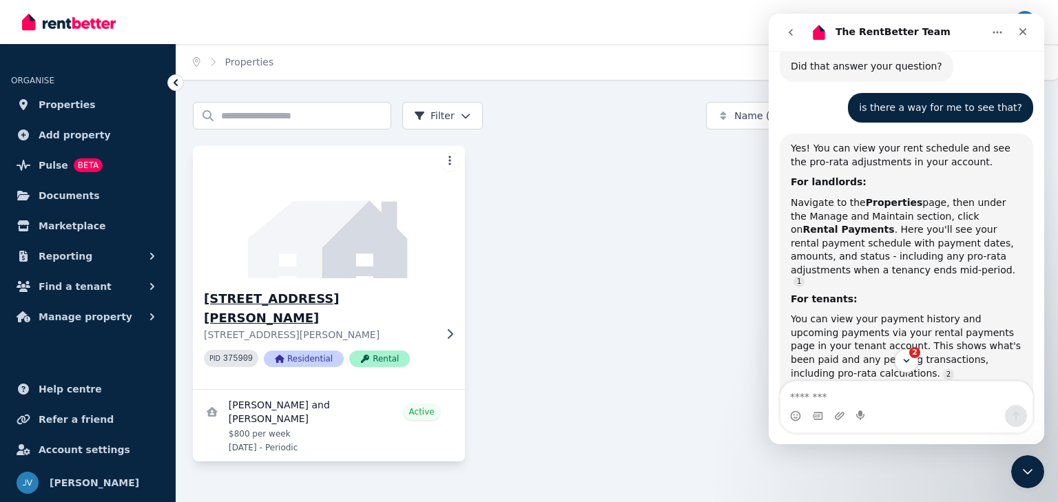
click at [440, 329] on div at bounding box center [447, 334] width 14 height 11
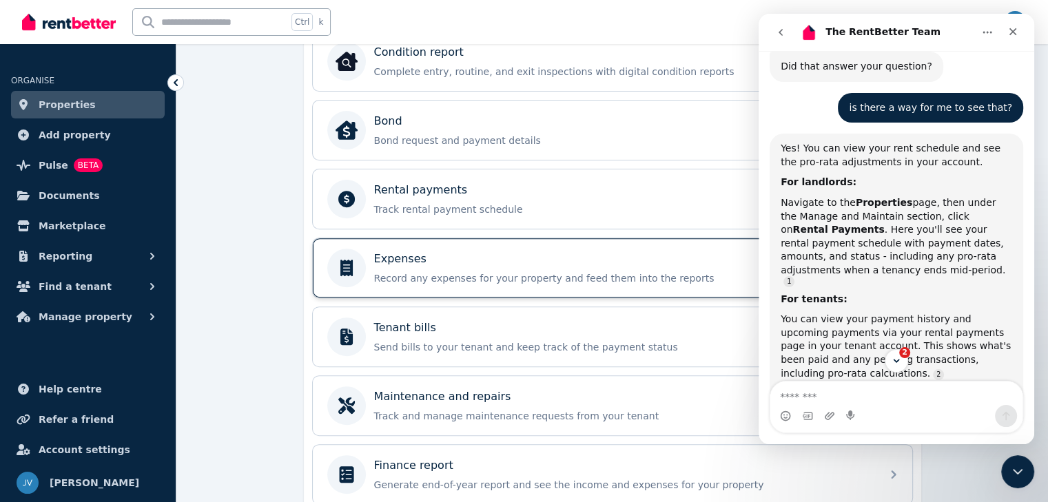
scroll to position [482, 0]
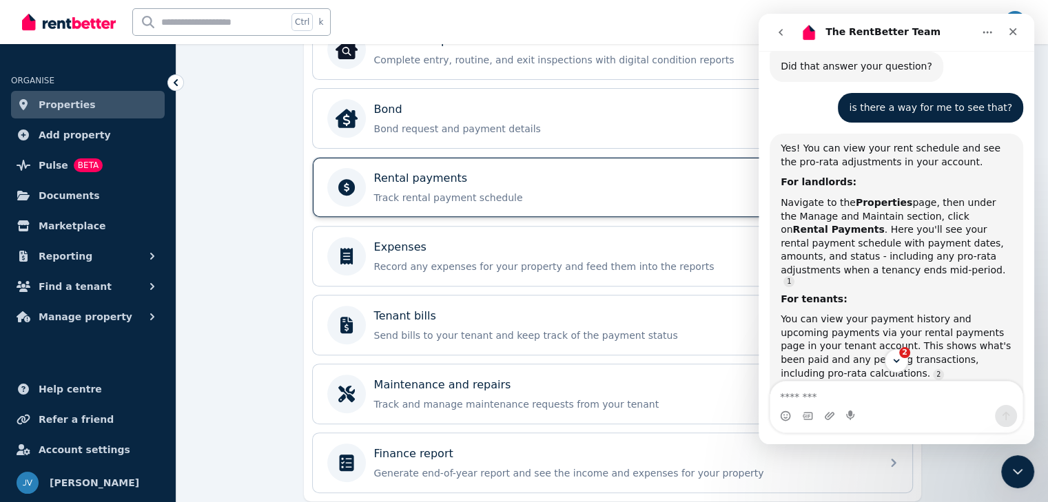
click at [471, 198] on p "Track rental payment schedule" at bounding box center [623, 198] width 499 height 14
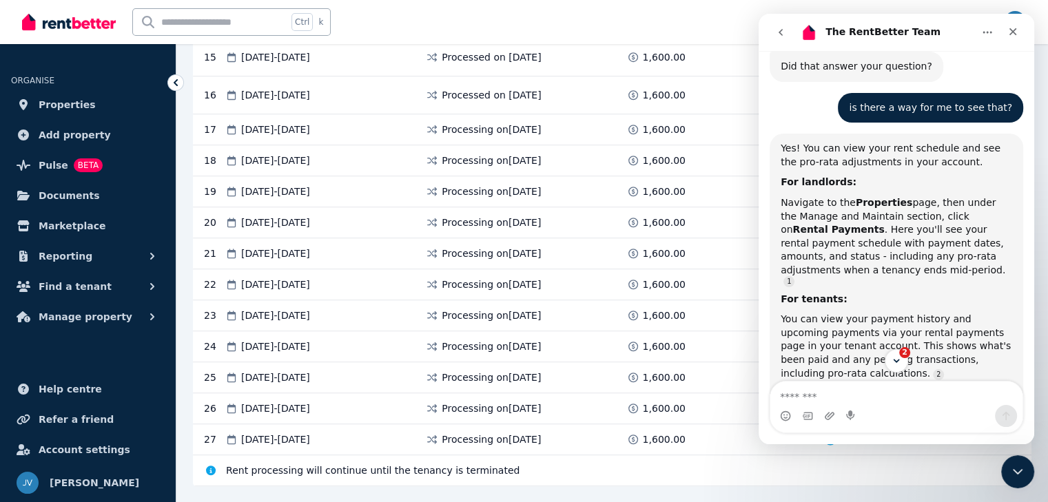
scroll to position [874, 0]
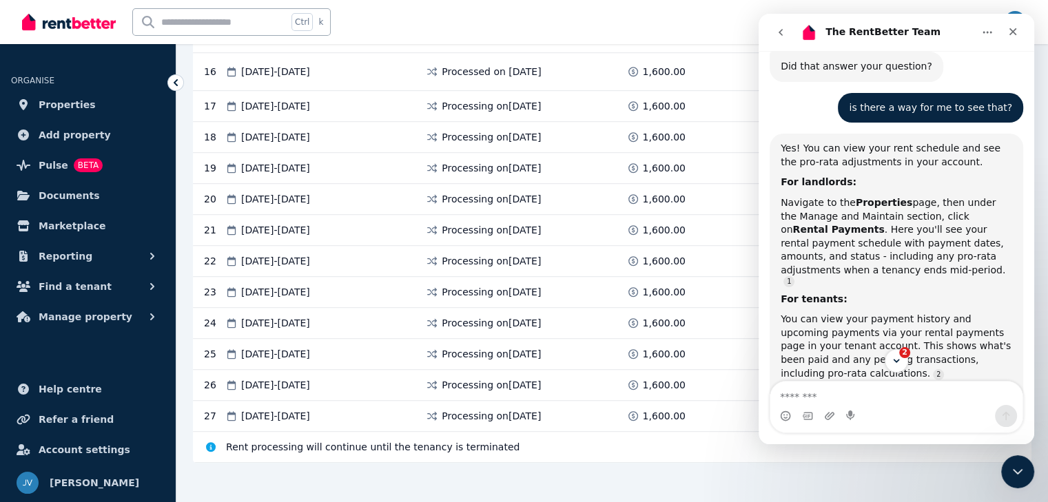
click at [938, 26] on div "The RentBetter Team" at bounding box center [885, 32] width 175 height 22
click at [987, 38] on button "Home" at bounding box center [987, 32] width 26 height 26
click at [947, 33] on div "The RentBetter Team" at bounding box center [885, 32] width 175 height 22
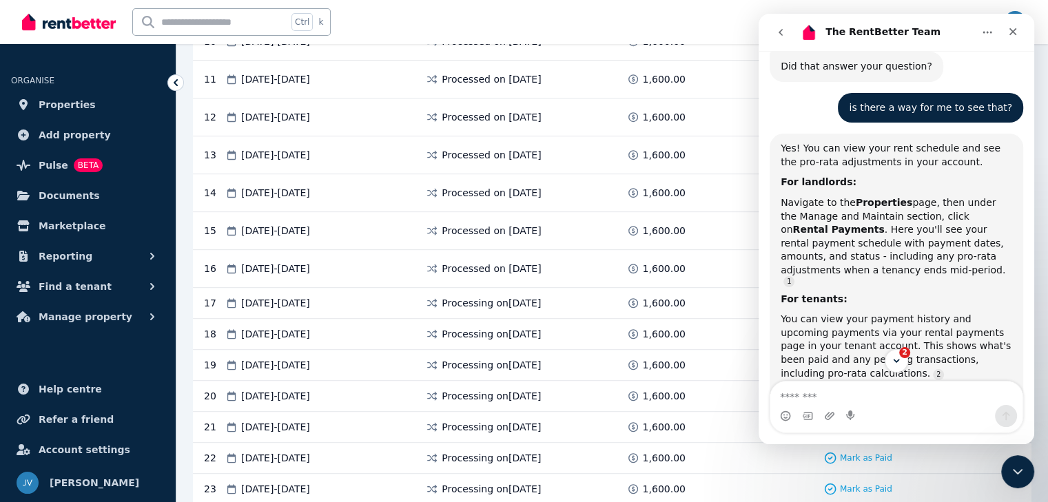
scroll to position [668, 0]
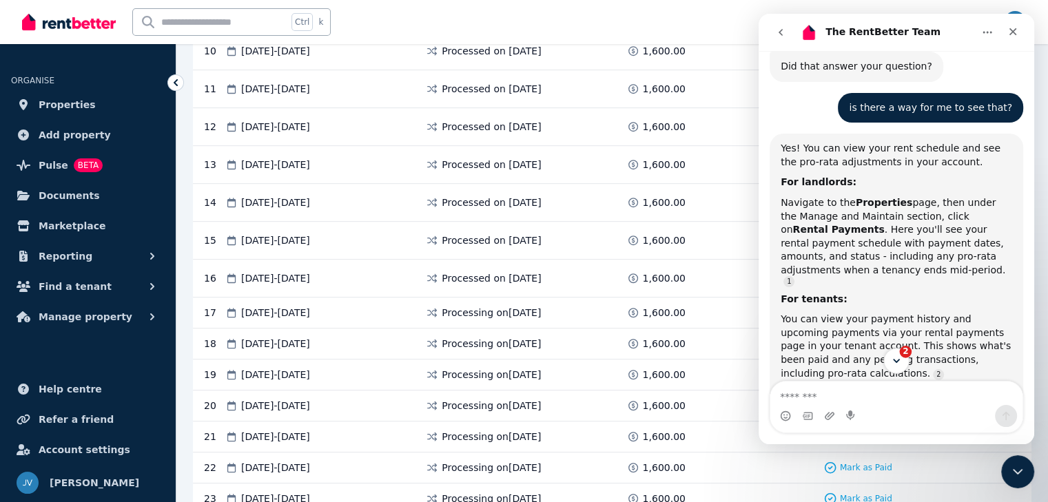
click at [902, 363] on button "2" at bounding box center [895, 360] width 25 height 25
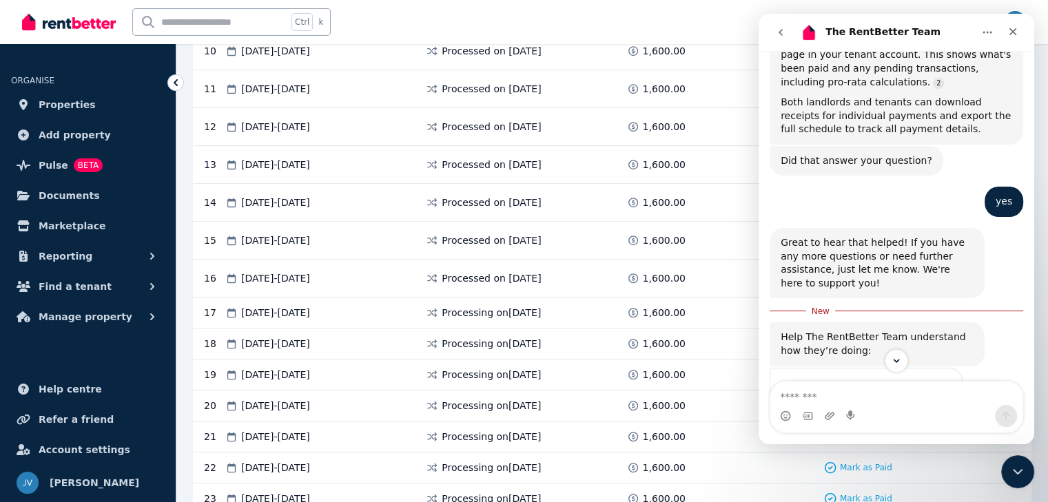
scroll to position [901, 0]
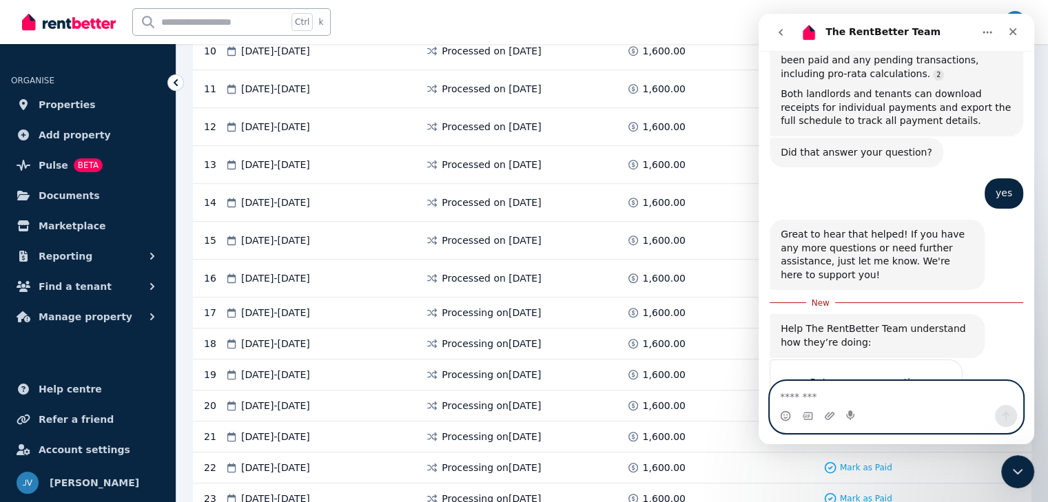
click at [876, 401] on textarea "Message…" at bounding box center [896, 393] width 252 height 23
click at [878, 407] on div "Intercom messenger" at bounding box center [896, 416] width 252 height 22
click at [881, 388] on textarea "Message…" at bounding box center [896, 393] width 252 height 23
type textarea "*"
type textarea "**********"
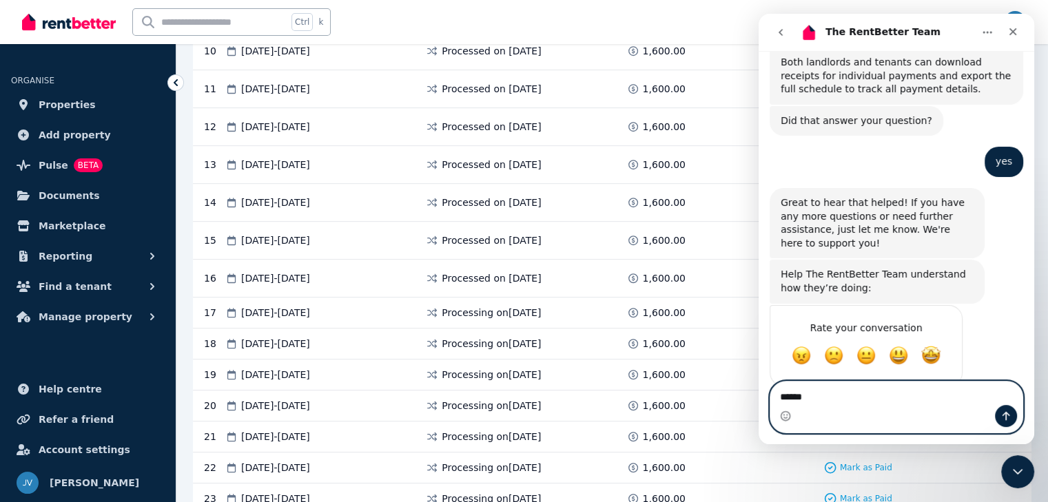
scroll to position [963, 0]
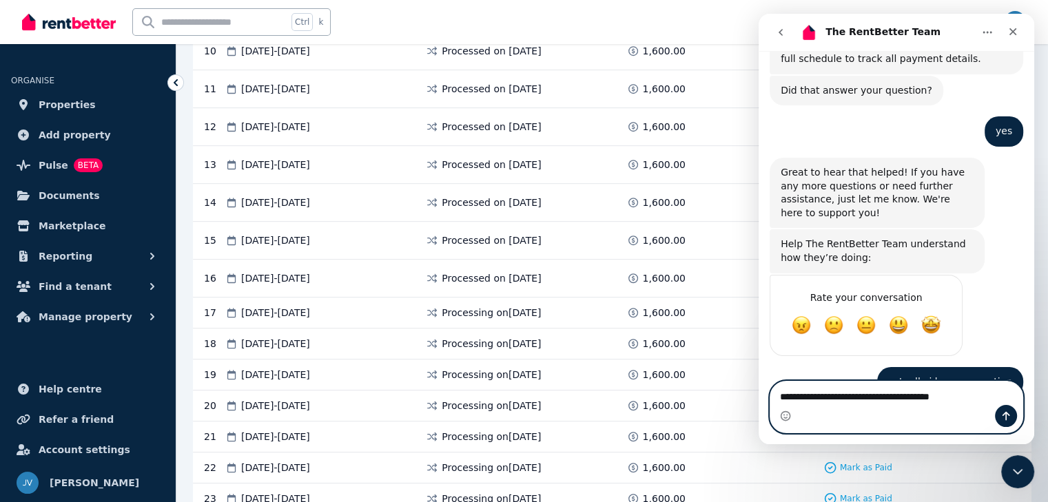
type textarea "**********"
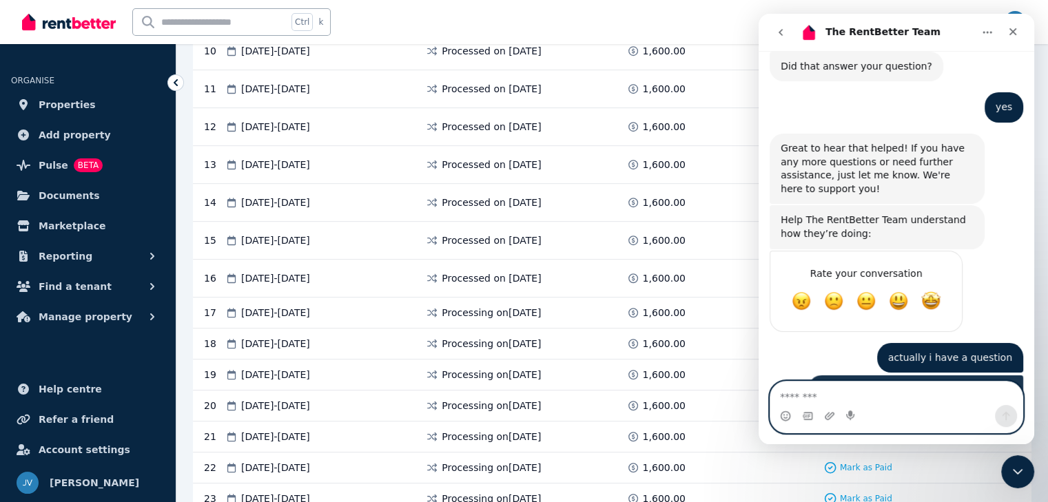
scroll to position [995, 0]
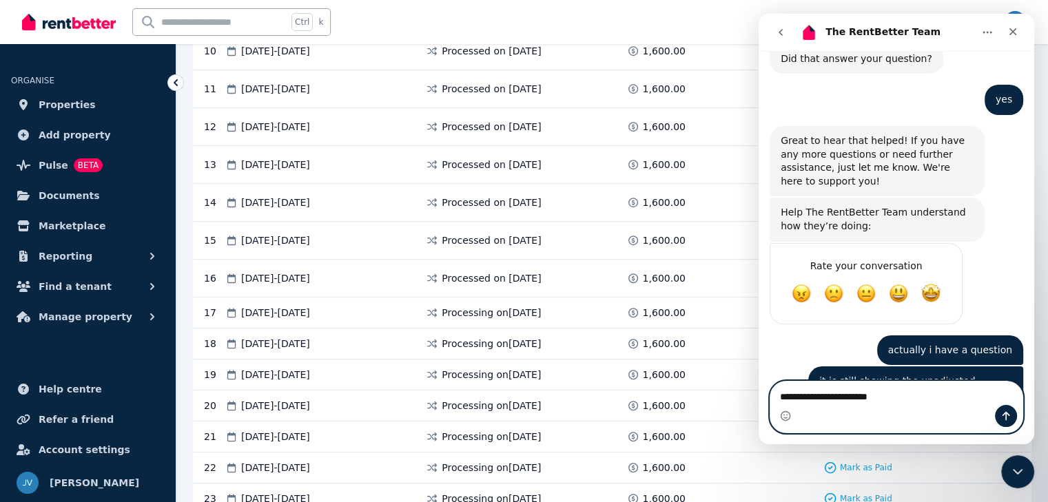
type textarea "**********"
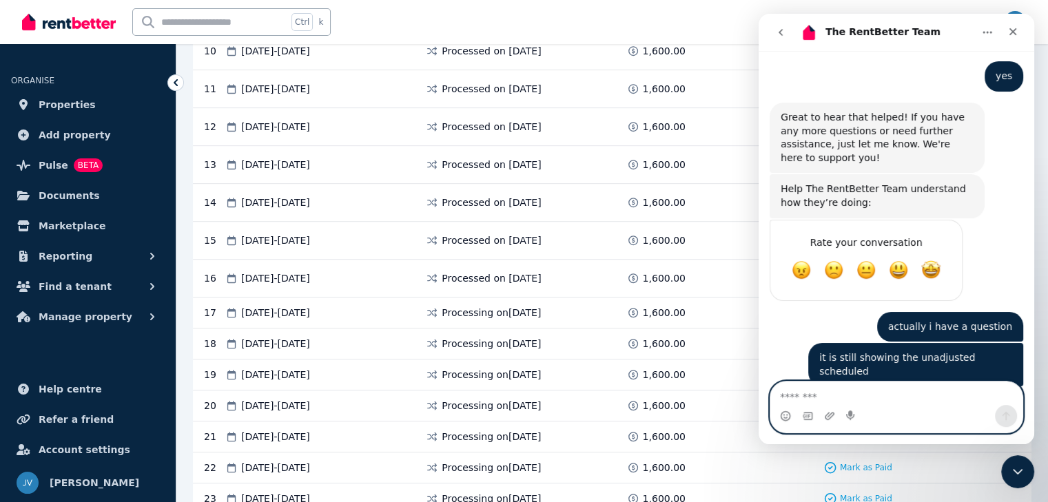
scroll to position [1027, 0]
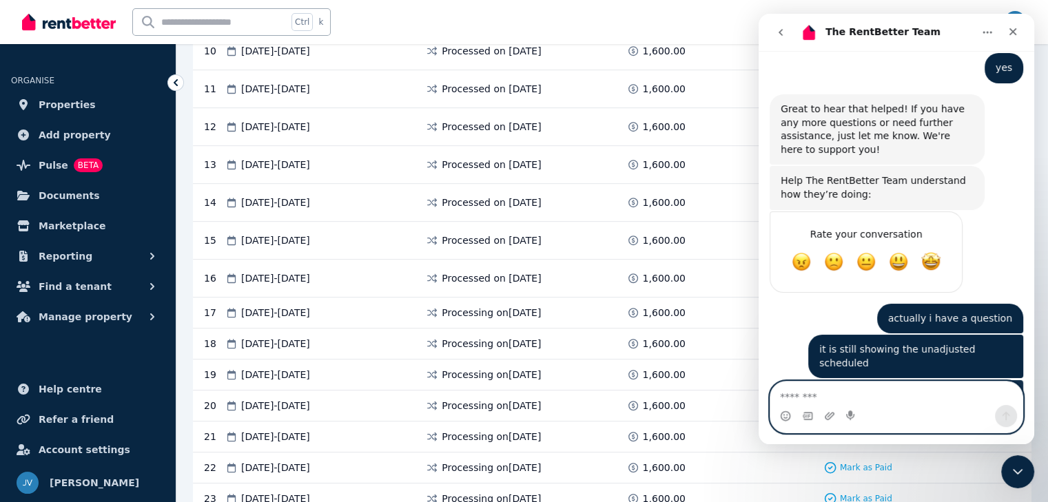
type textarea "*"
type textarea "**********"
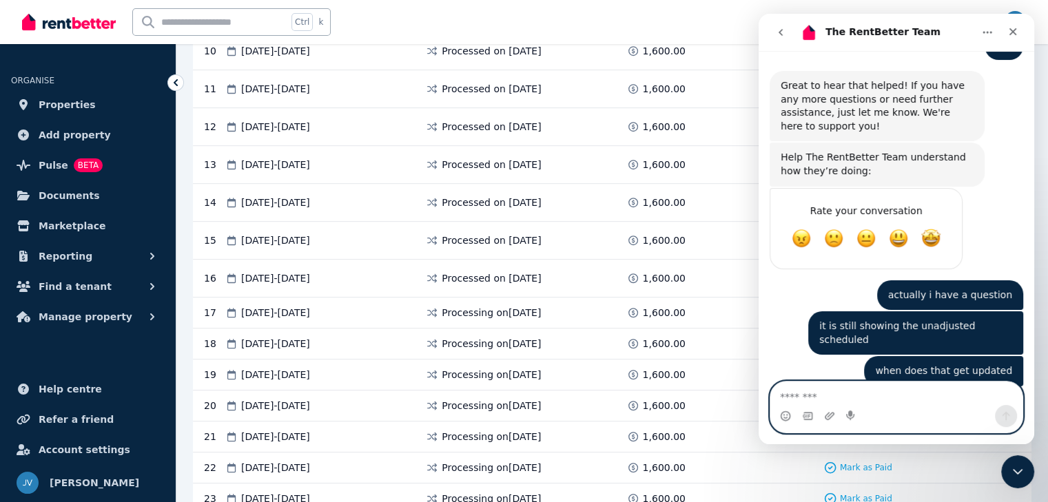
scroll to position [1058, 0]
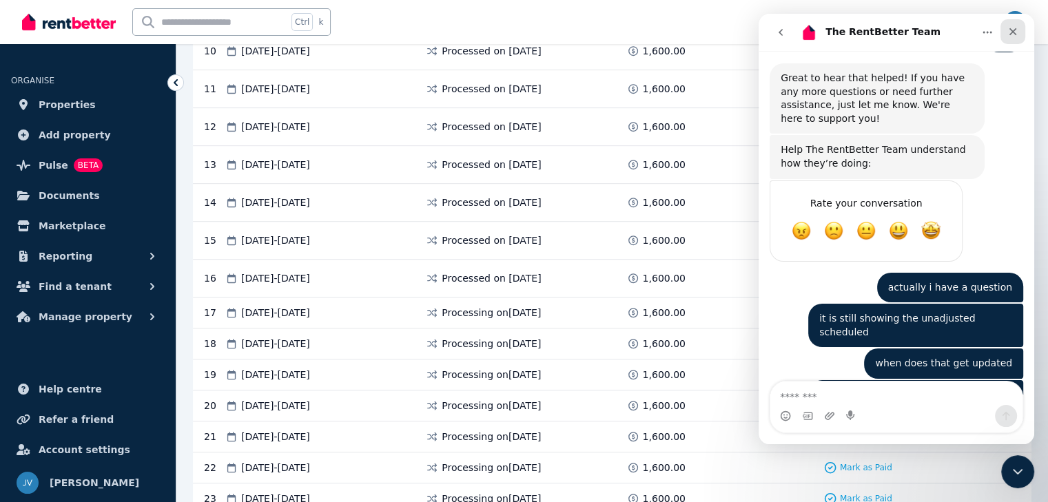
click at [1011, 29] on icon "Close" at bounding box center [1012, 31] width 11 height 11
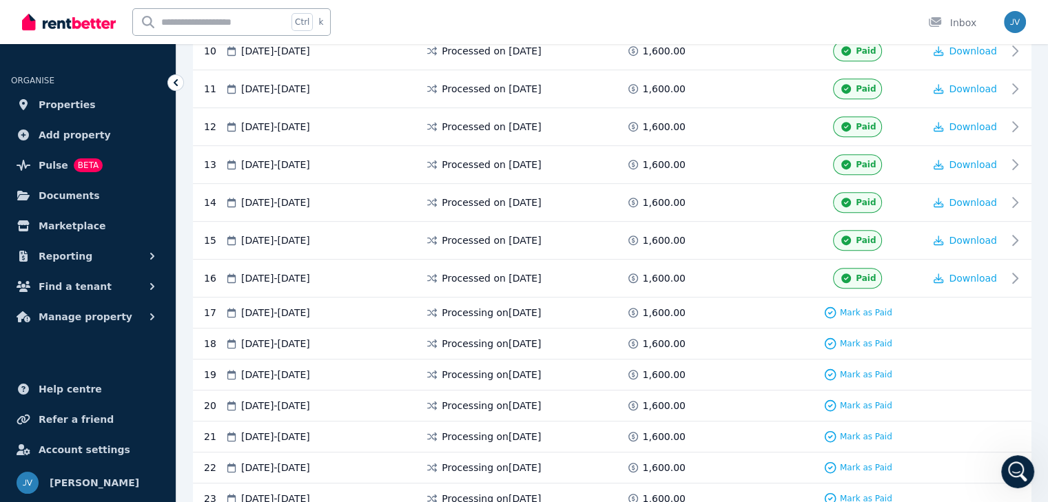
scroll to position [1288, 0]
drag, startPoint x: 230, startPoint y: 305, endPoint x: 353, endPoint y: 305, distance: 122.6
click at [353, 306] on div "13 Sep 2025 - 26 Sep 2025" at bounding box center [325, 313] width 201 height 14
click at [310, 306] on span "13 Sep 2025 - 26 Sep 2025" at bounding box center [275, 313] width 69 height 14
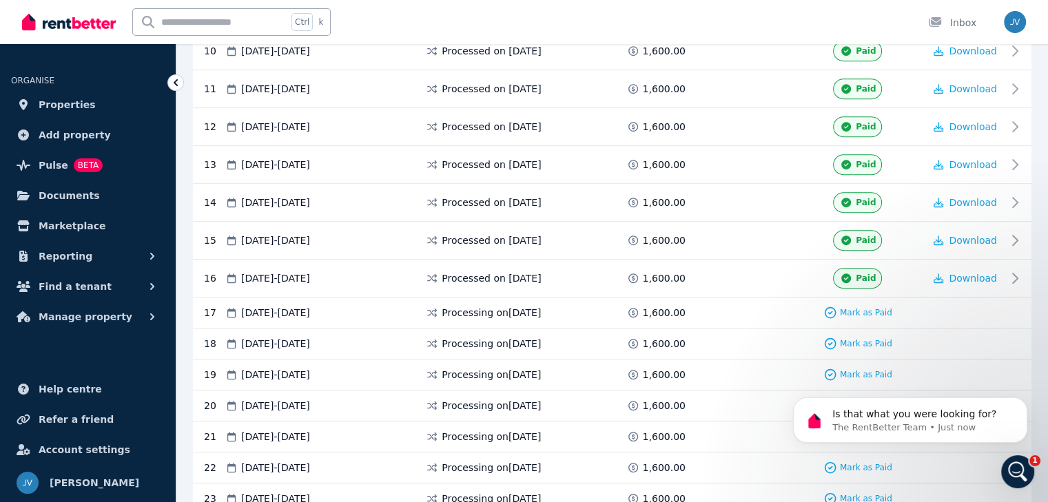
scroll to position [1309, 0]
click at [1014, 478] on icon "Open Intercom Messenger" at bounding box center [1016, 470] width 23 height 23
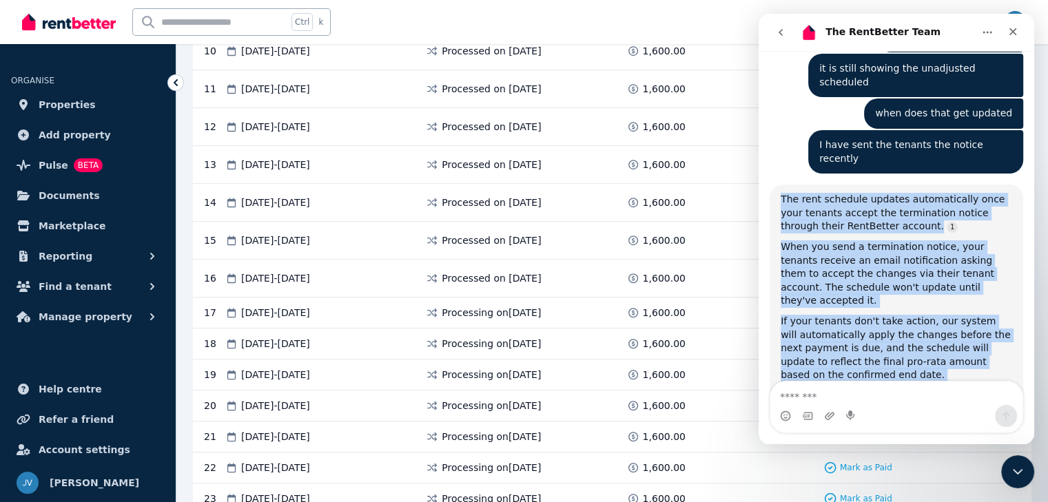
drag, startPoint x: 781, startPoint y: 97, endPoint x: 956, endPoint y: 349, distance: 306.6
click at [956, 453] on div "Is that what you were looking for? The RentBetter Team • Just now" at bounding box center [897, 483] width 254 height 61
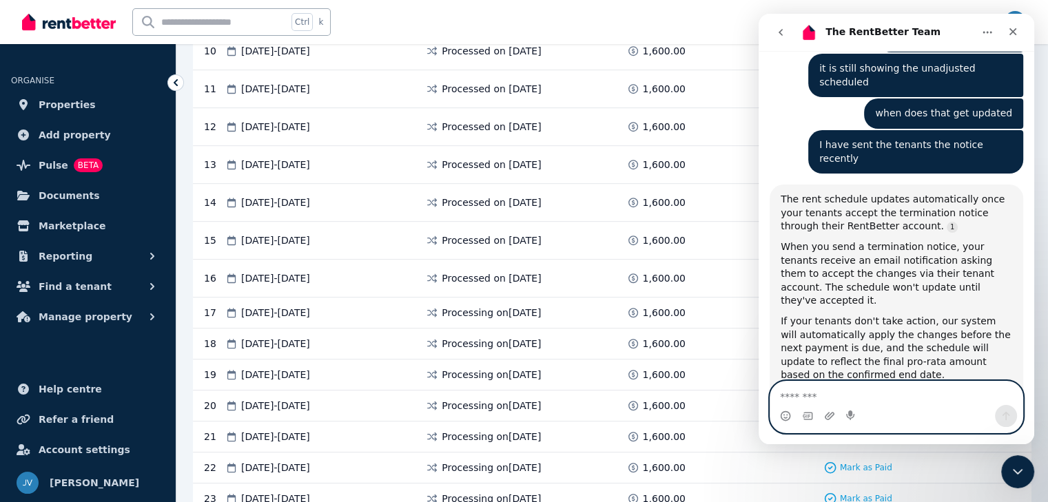
click at [916, 392] on textarea "Message…" at bounding box center [896, 393] width 252 height 23
type textarea "***"
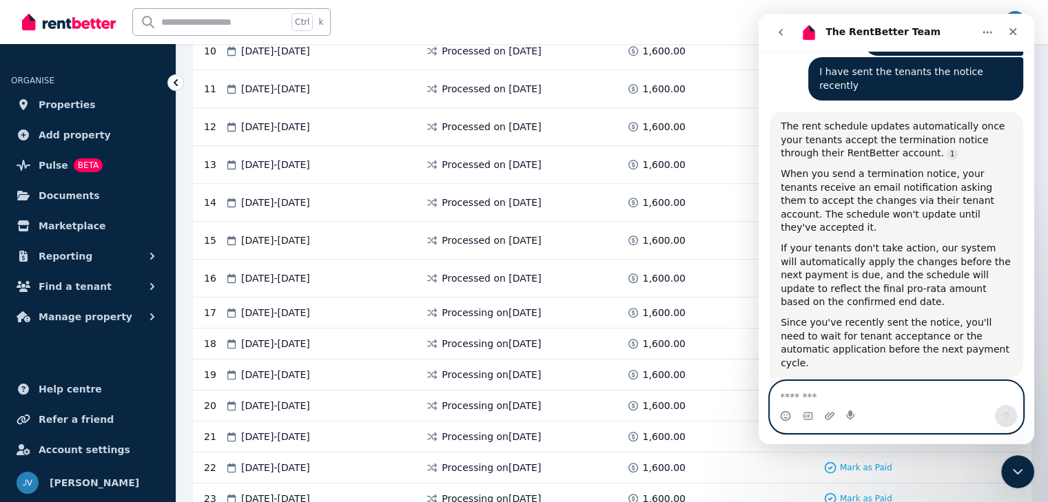
scroll to position [1395, 0]
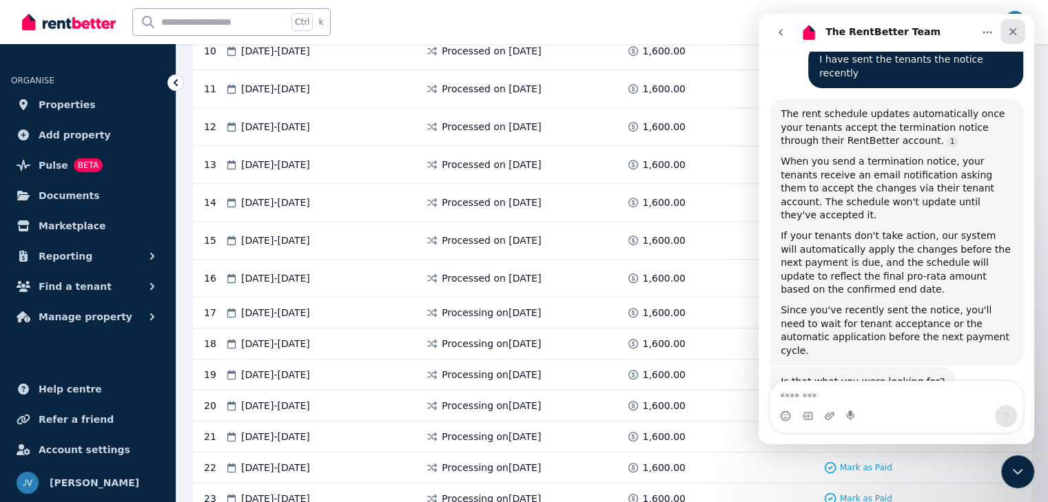
click at [1011, 32] on icon "Close" at bounding box center [1012, 31] width 11 height 11
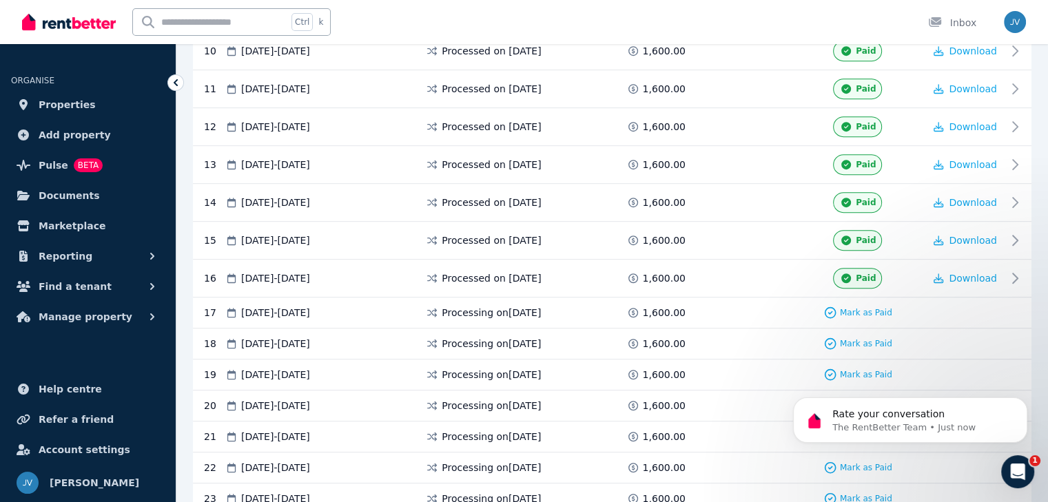
scroll to position [1532, 0]
click at [1023, 401] on icon "Dismiss notification" at bounding box center [1022, 401] width 5 height 5
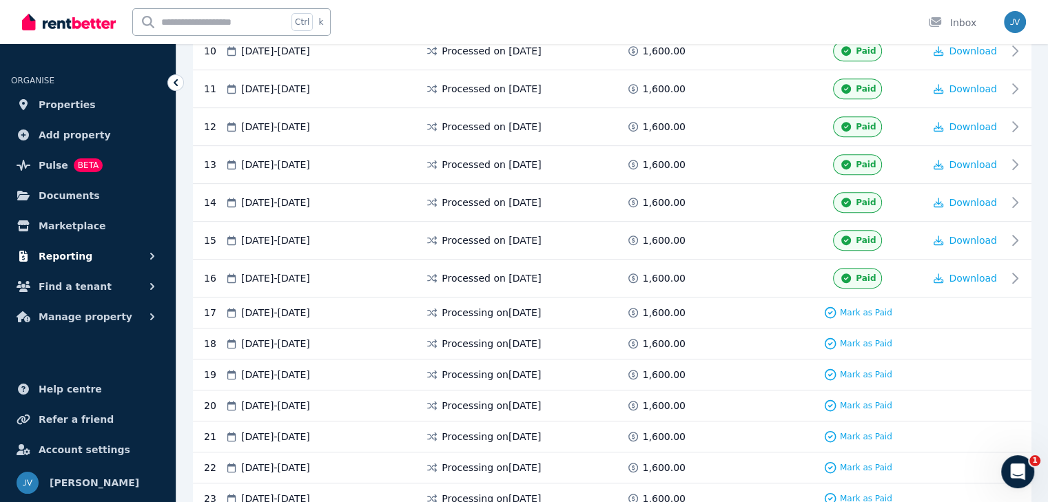
click at [106, 247] on button "Reporting" at bounding box center [88, 257] width 154 height 28
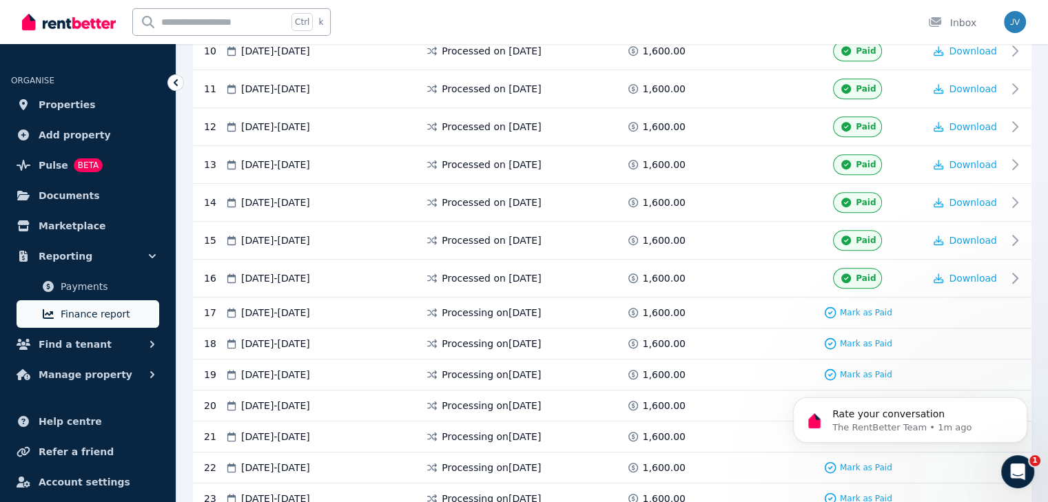
scroll to position [0, 0]
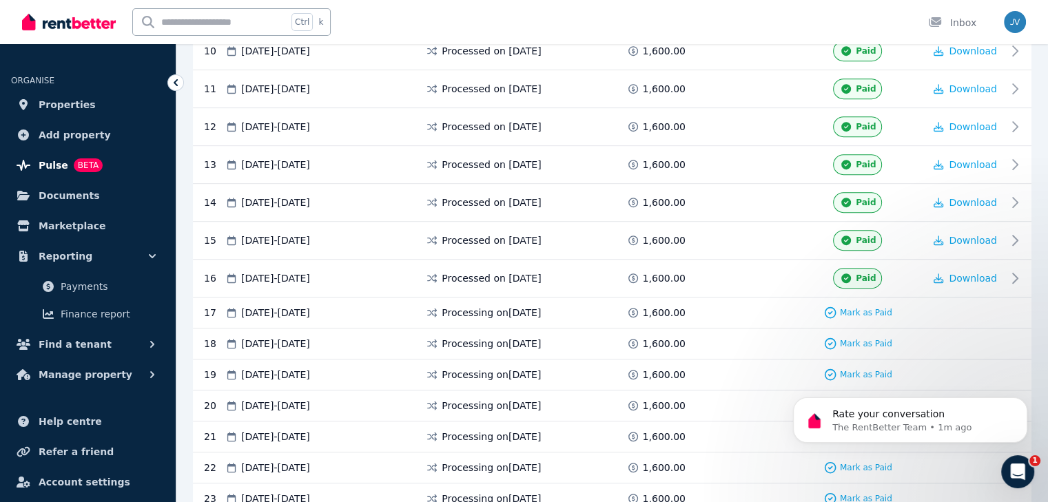
click at [85, 167] on span "BETA" at bounding box center [88, 165] width 29 height 14
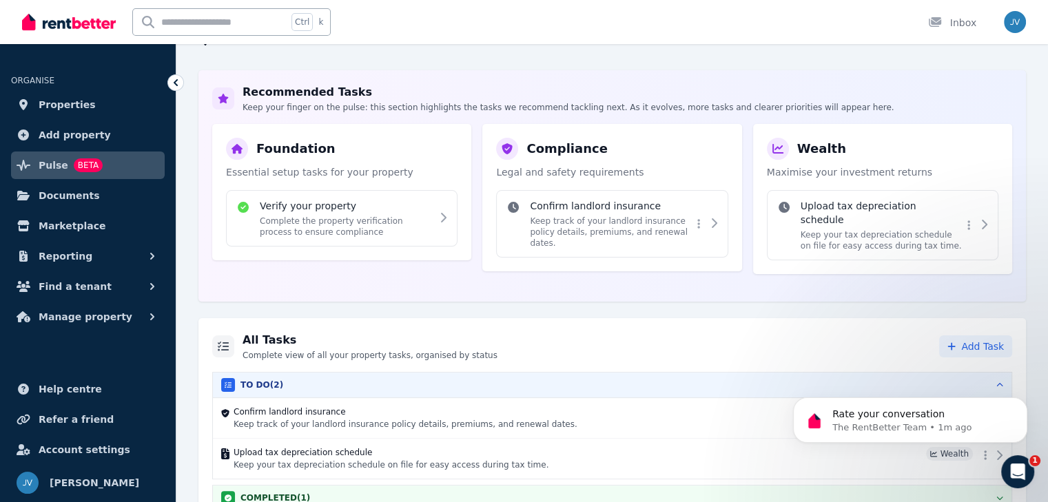
scroll to position [185, 0]
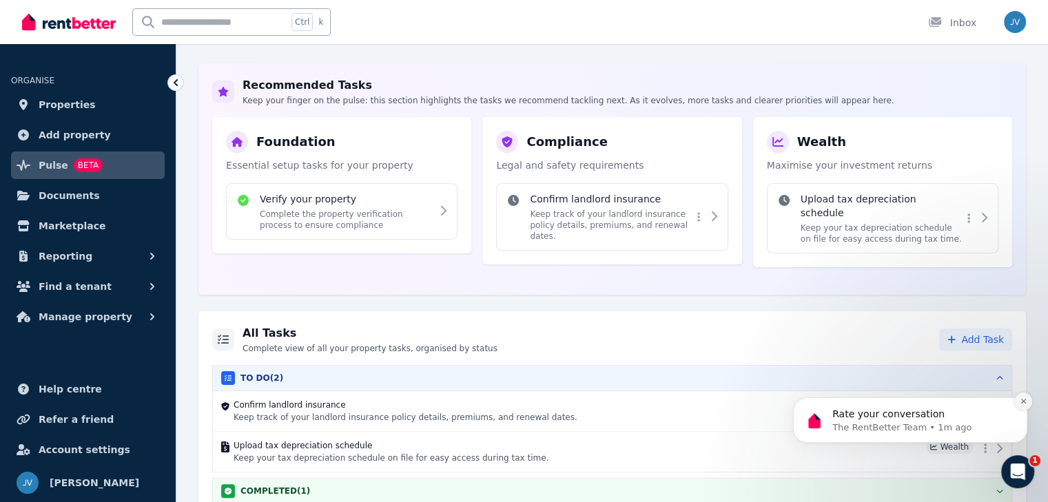
click at [1029, 407] on button "Dismiss notification" at bounding box center [1023, 402] width 18 height 18
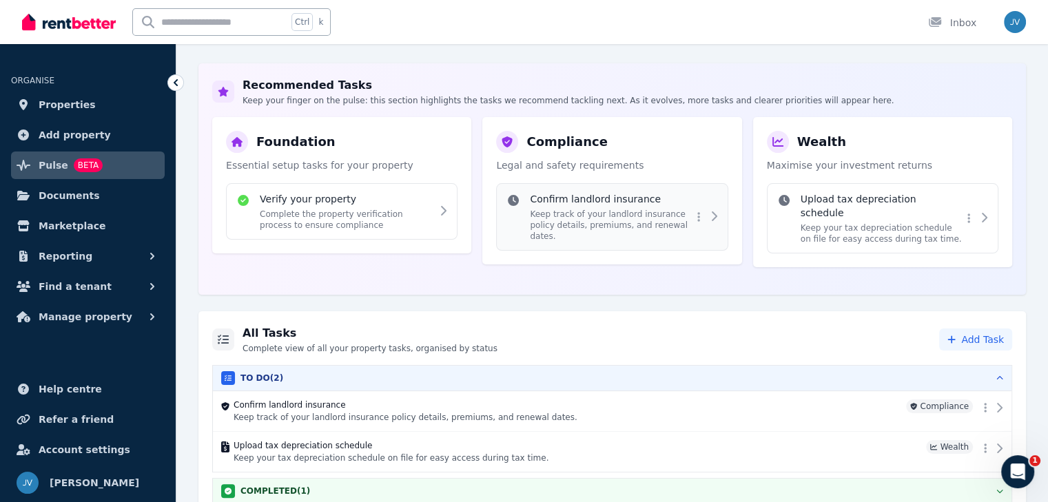
click at [600, 210] on p "Keep track of your landlord insurance policy details, premiums, and renewal dat…" at bounding box center [610, 225] width 161 height 33
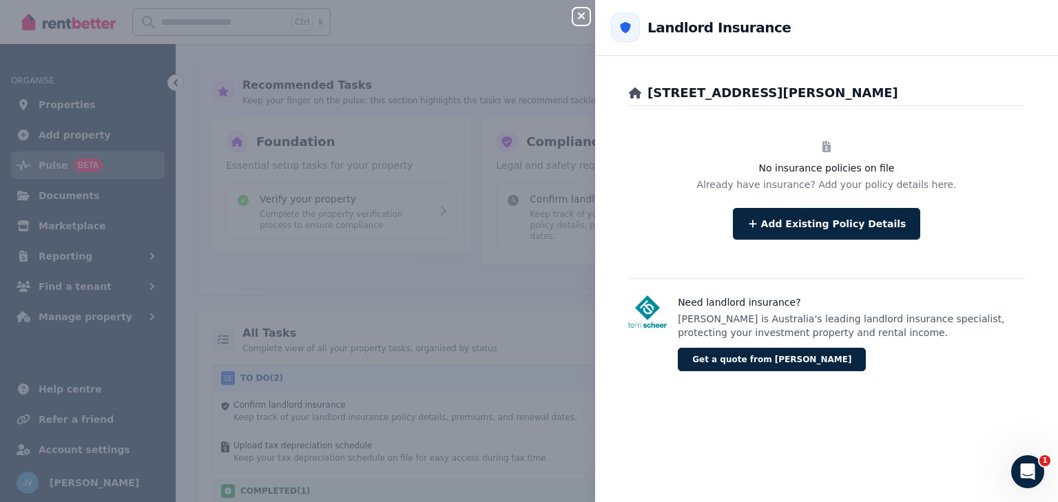
click at [587, 17] on icon "button" at bounding box center [581, 15] width 17 height 11
